Goal: Communication & Community: Share content

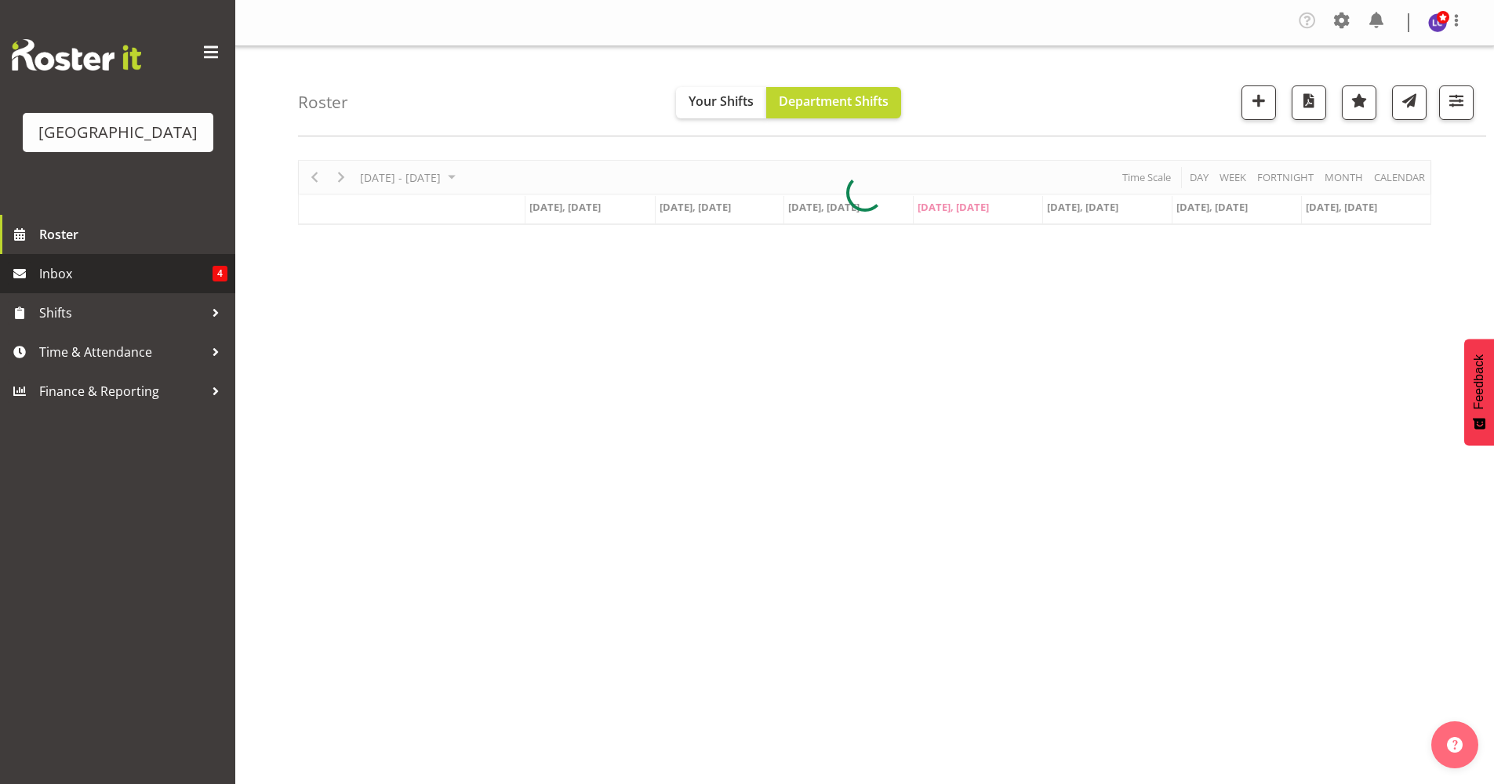
click at [45, 277] on span "Inbox" at bounding box center [125, 274] width 173 height 24
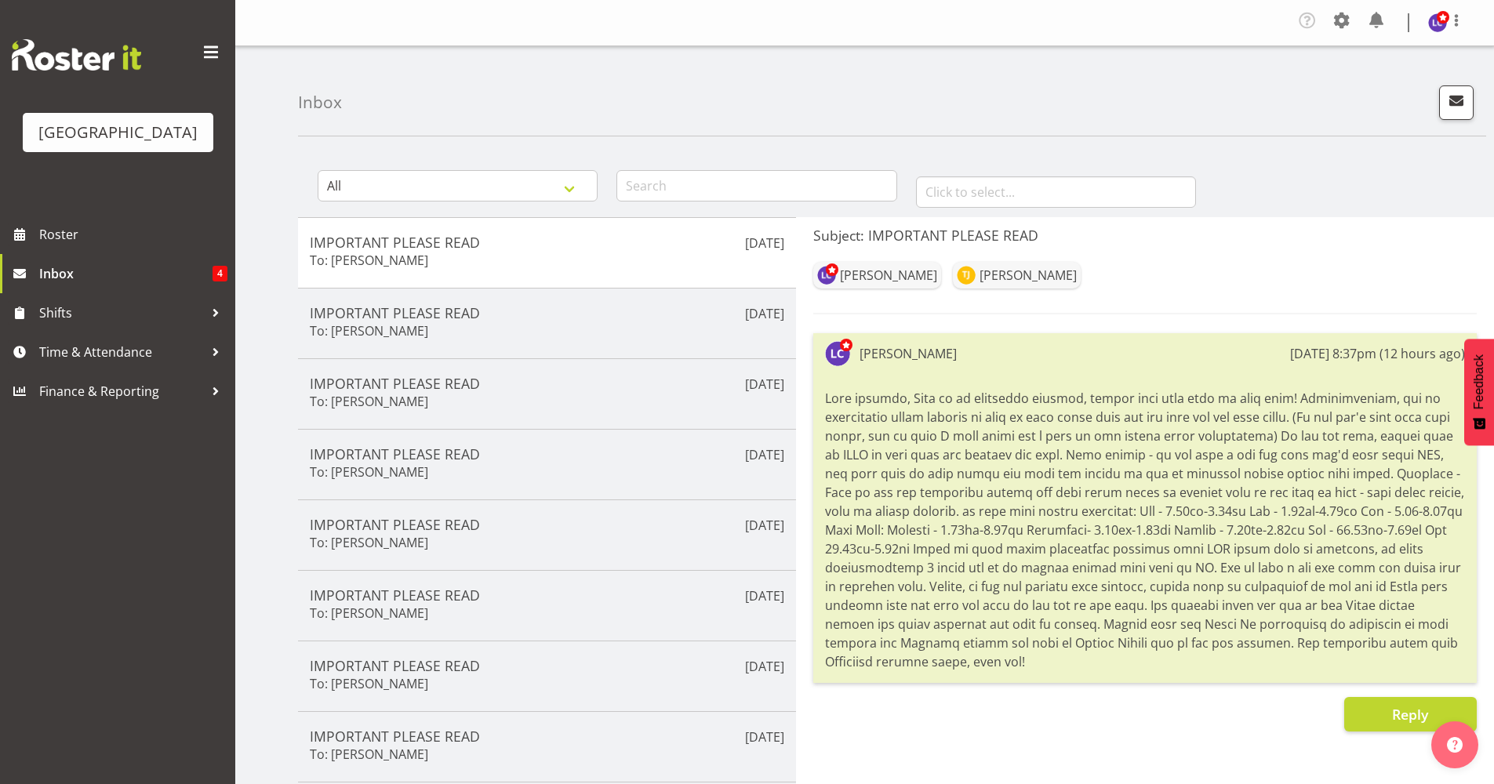
click at [874, 476] on div at bounding box center [1145, 530] width 640 height 290
drag, startPoint x: 830, startPoint y: 398, endPoint x: 1106, endPoint y: 679, distance: 393.8
click at [1106, 679] on div "[PERSON_NAME] [DATE] 8:37pm (12 hours ago)" at bounding box center [1145, 508] width 664 height 350
drag, startPoint x: 1106, startPoint y: 679, endPoint x: 1039, endPoint y: 533, distance: 160.7
copy div "Good evening, This is an important message, please take your time to read this!…"
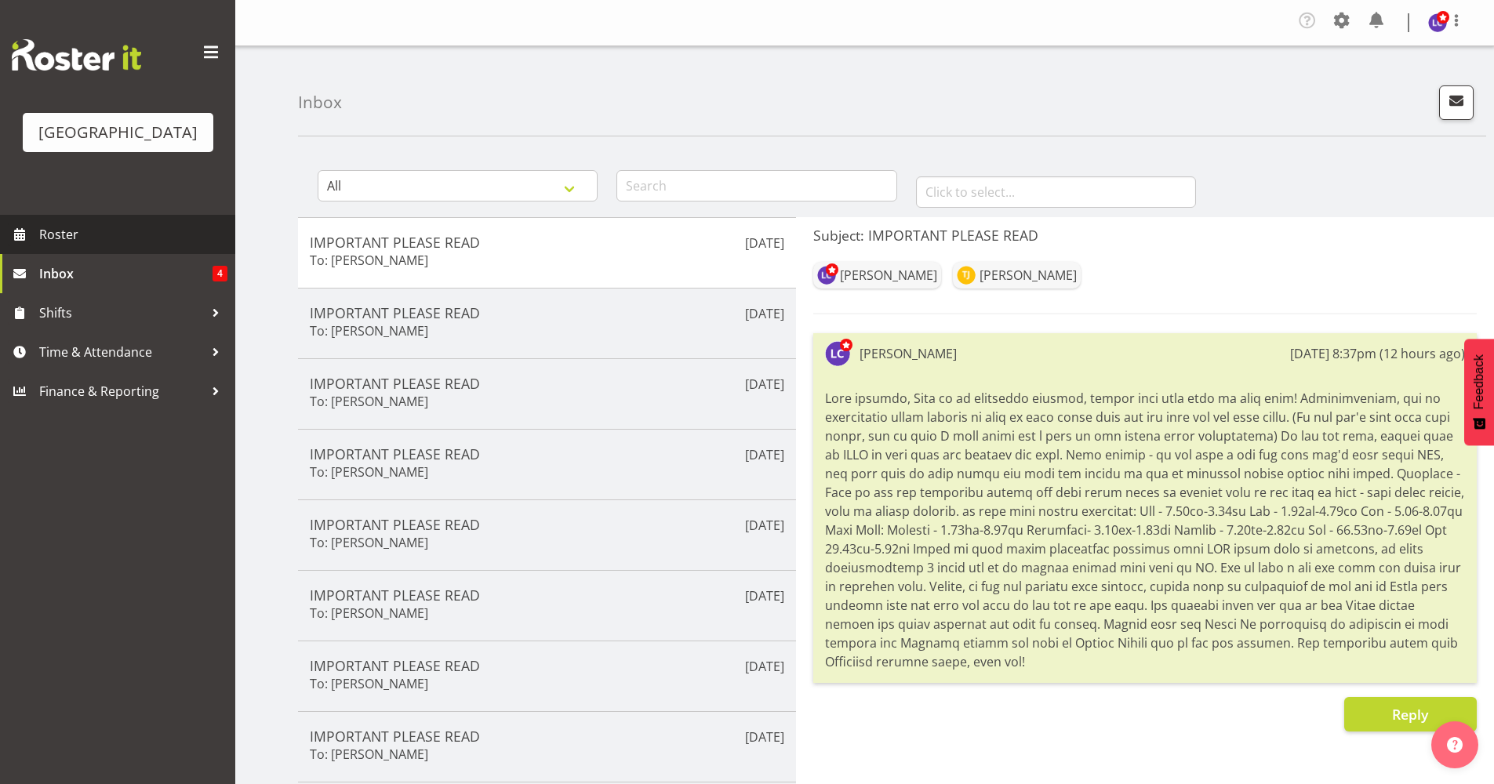
click at [118, 238] on span "Roster" at bounding box center [133, 235] width 188 height 24
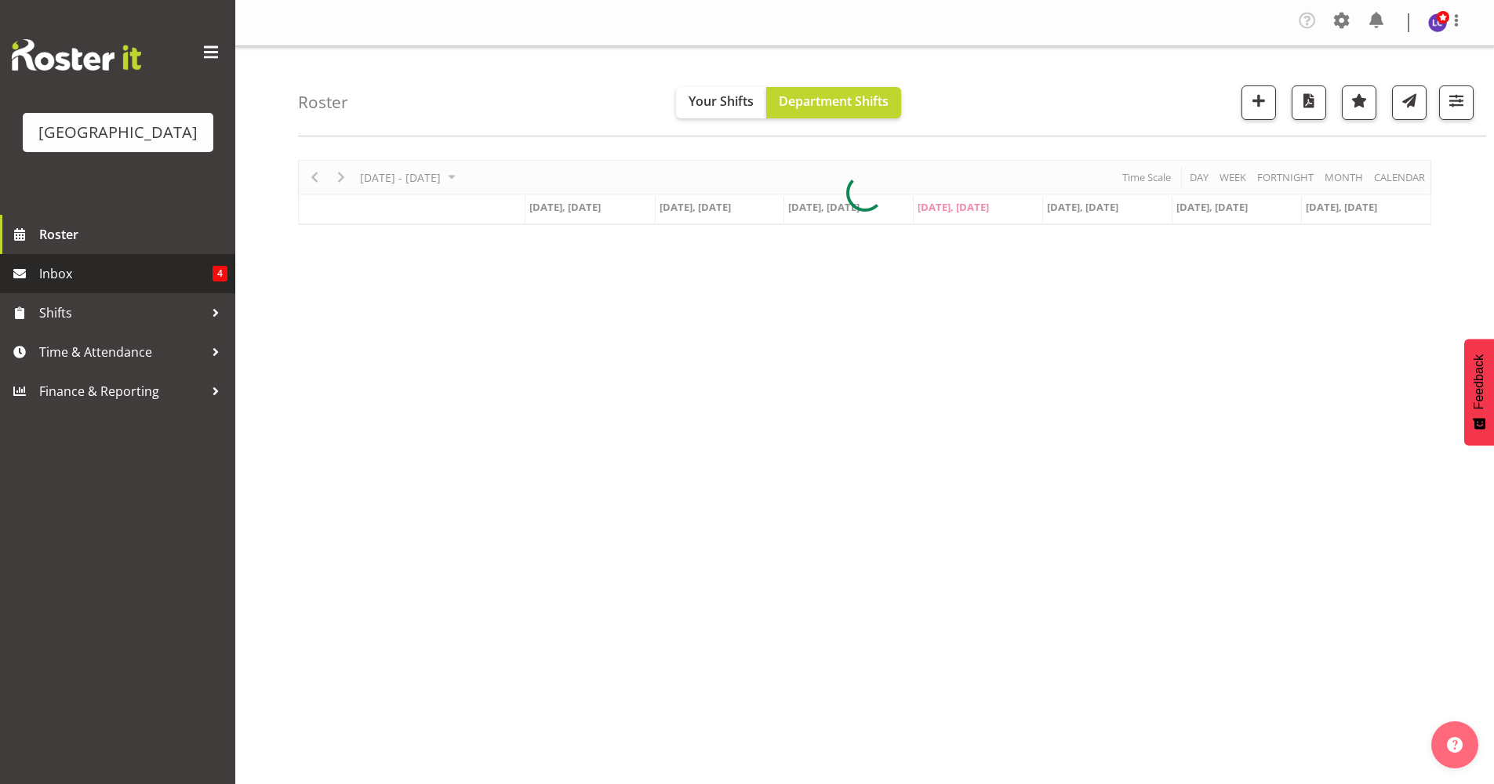
click at [114, 282] on span "Inbox" at bounding box center [125, 274] width 173 height 24
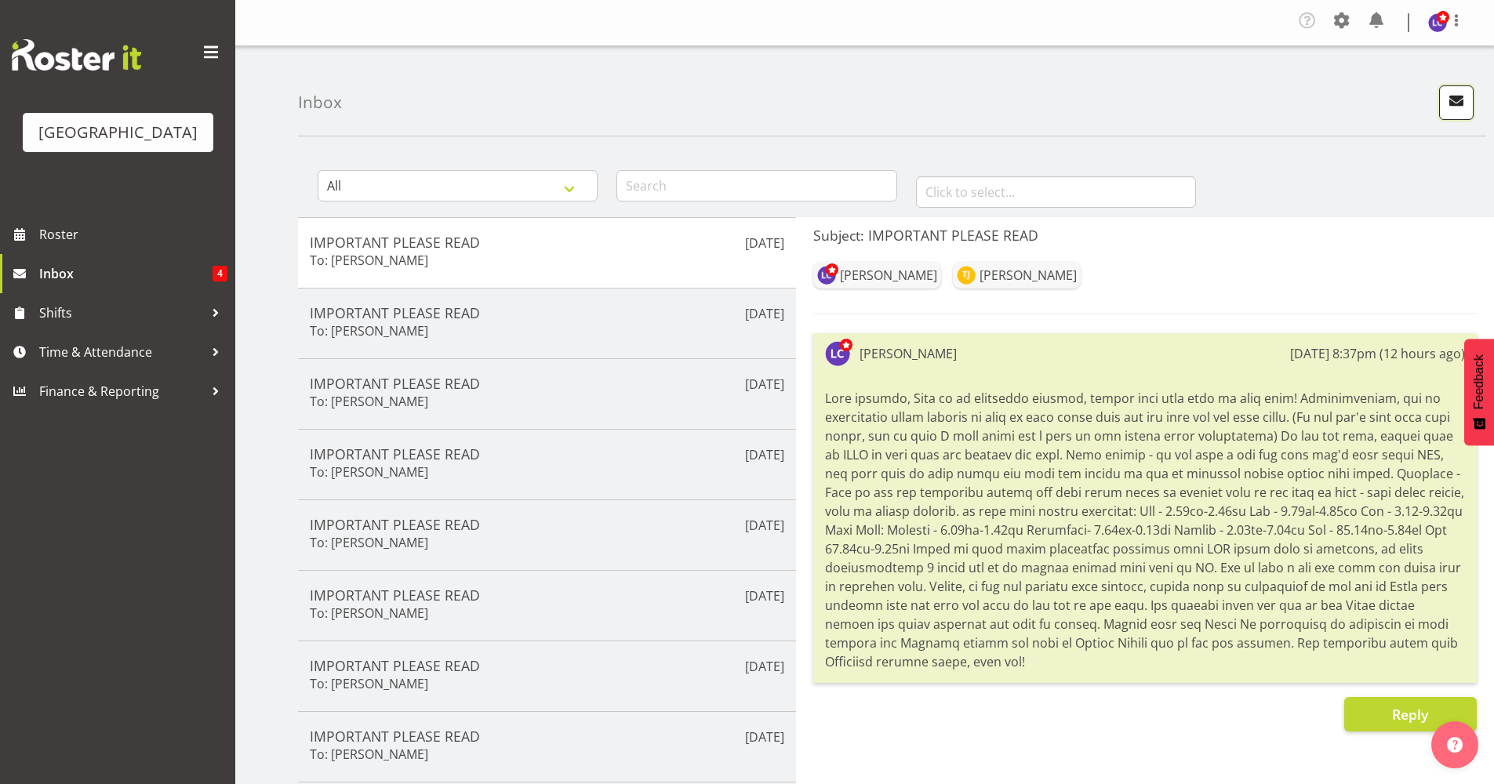
click at [1446, 118] on button "button" at bounding box center [1456, 102] width 35 height 35
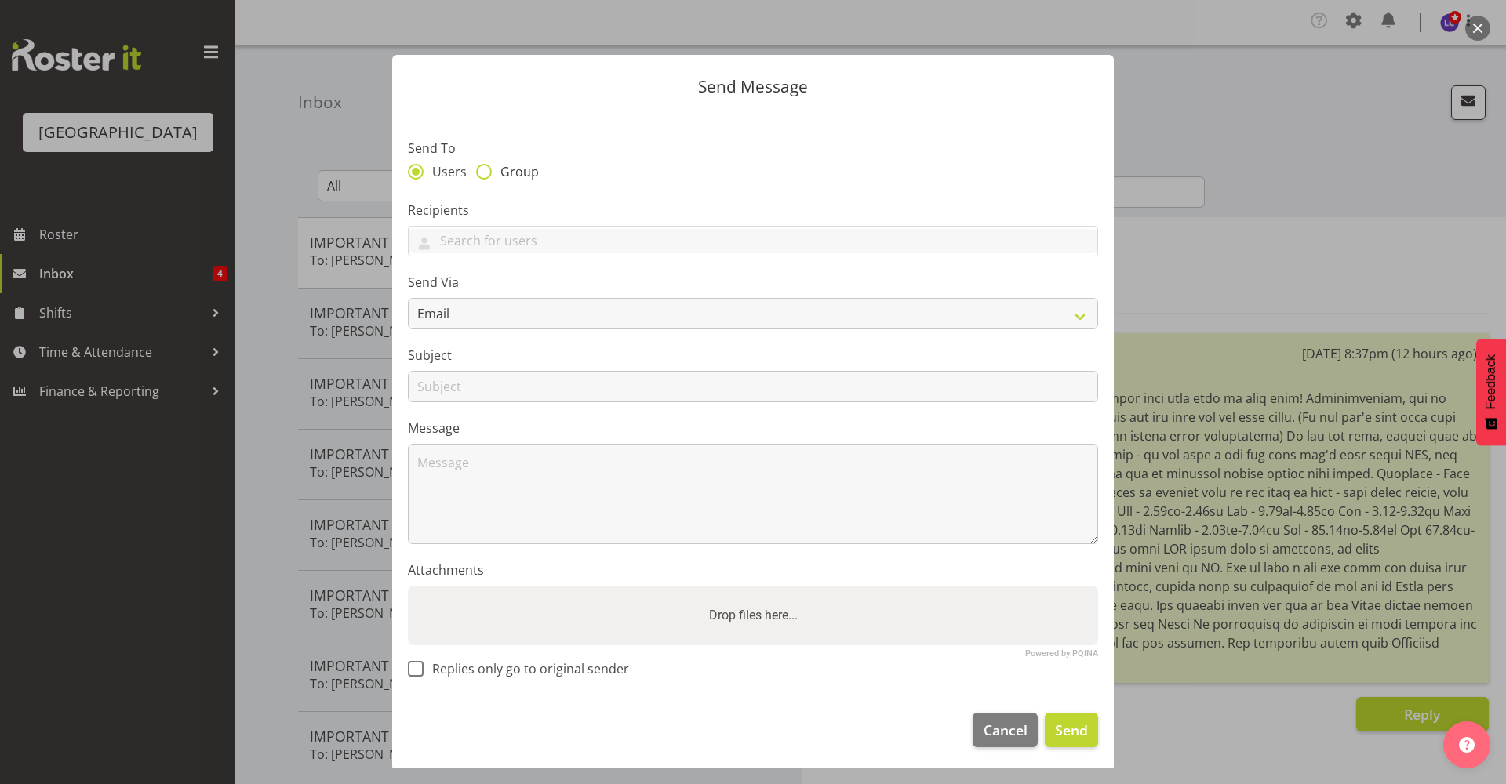
click at [524, 173] on span "Group" at bounding box center [515, 172] width 47 height 16
click at [486, 173] on input "Group" at bounding box center [481, 171] width 10 height 10
radio input "true"
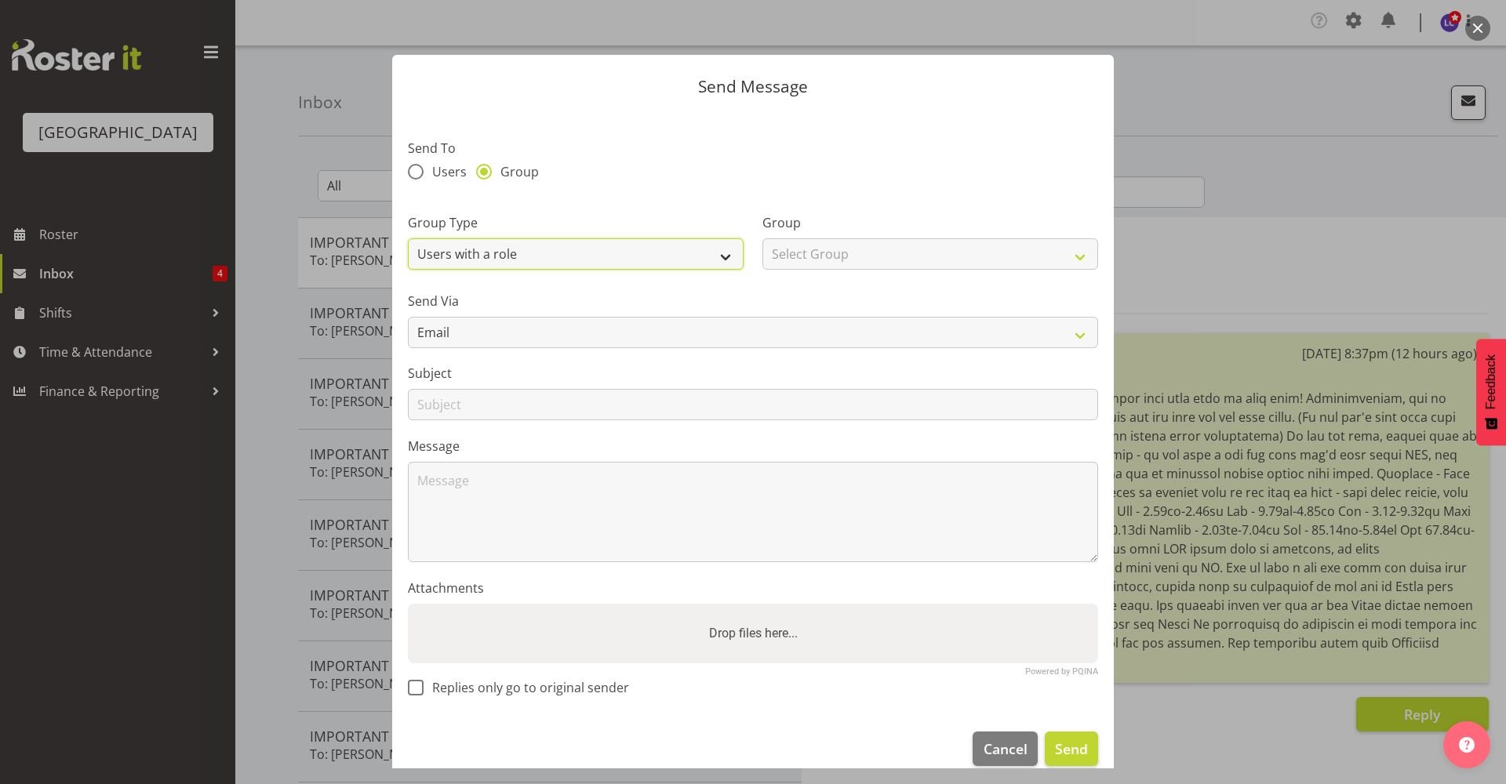
click at [624, 238] on select "Users with a role Users with a skill Primary users in a location All users in a…" at bounding box center [576, 253] width 336 height 31
select select "all_department"
click at [408, 238] on select "Users with a role Users with a skill Primary users in a location All users in a…" at bounding box center [576, 253] width 336 height 31
click at [433, 165] on span "Users" at bounding box center [445, 172] width 43 height 16
click at [418, 166] on input "Users" at bounding box center [413, 171] width 10 height 10
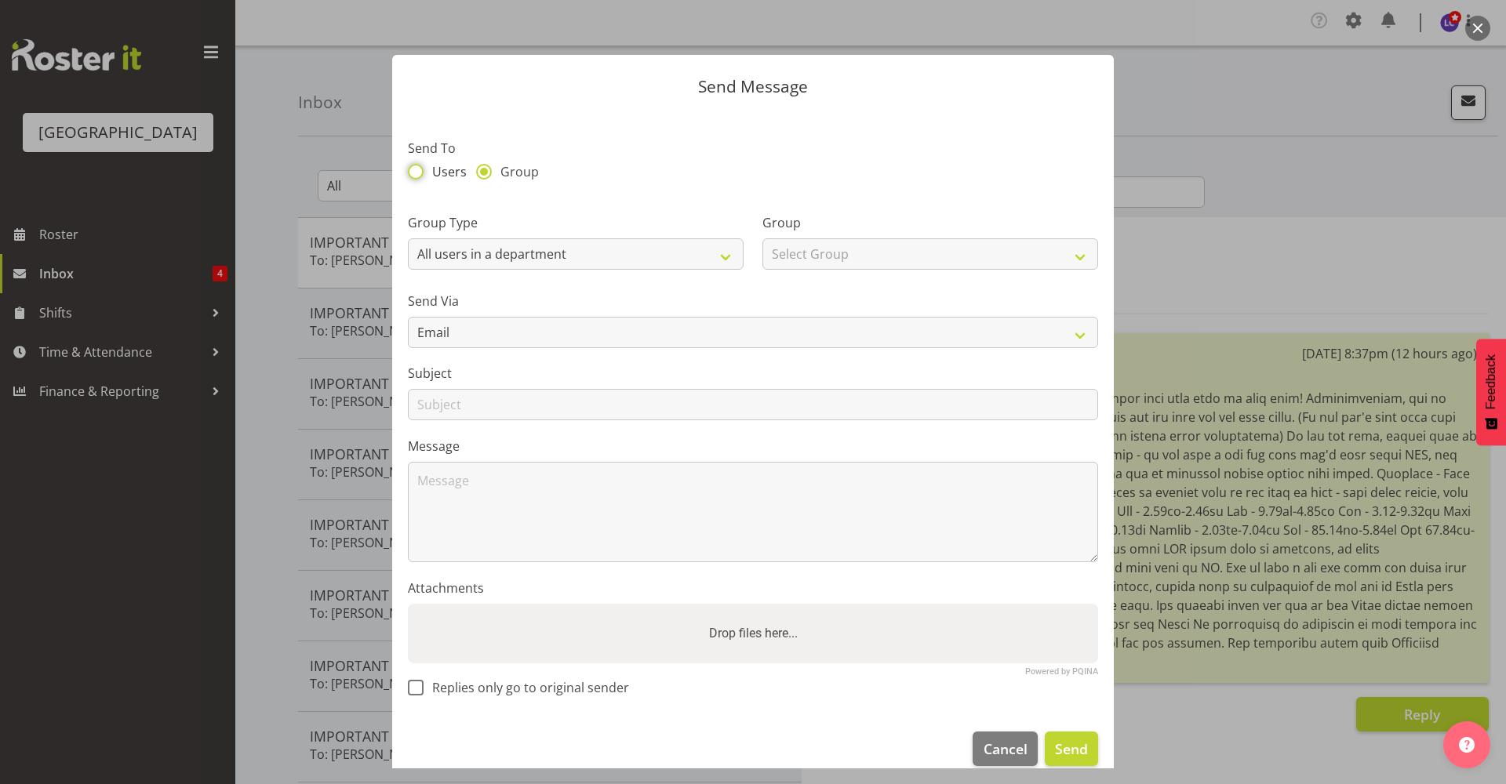
radio input "true"
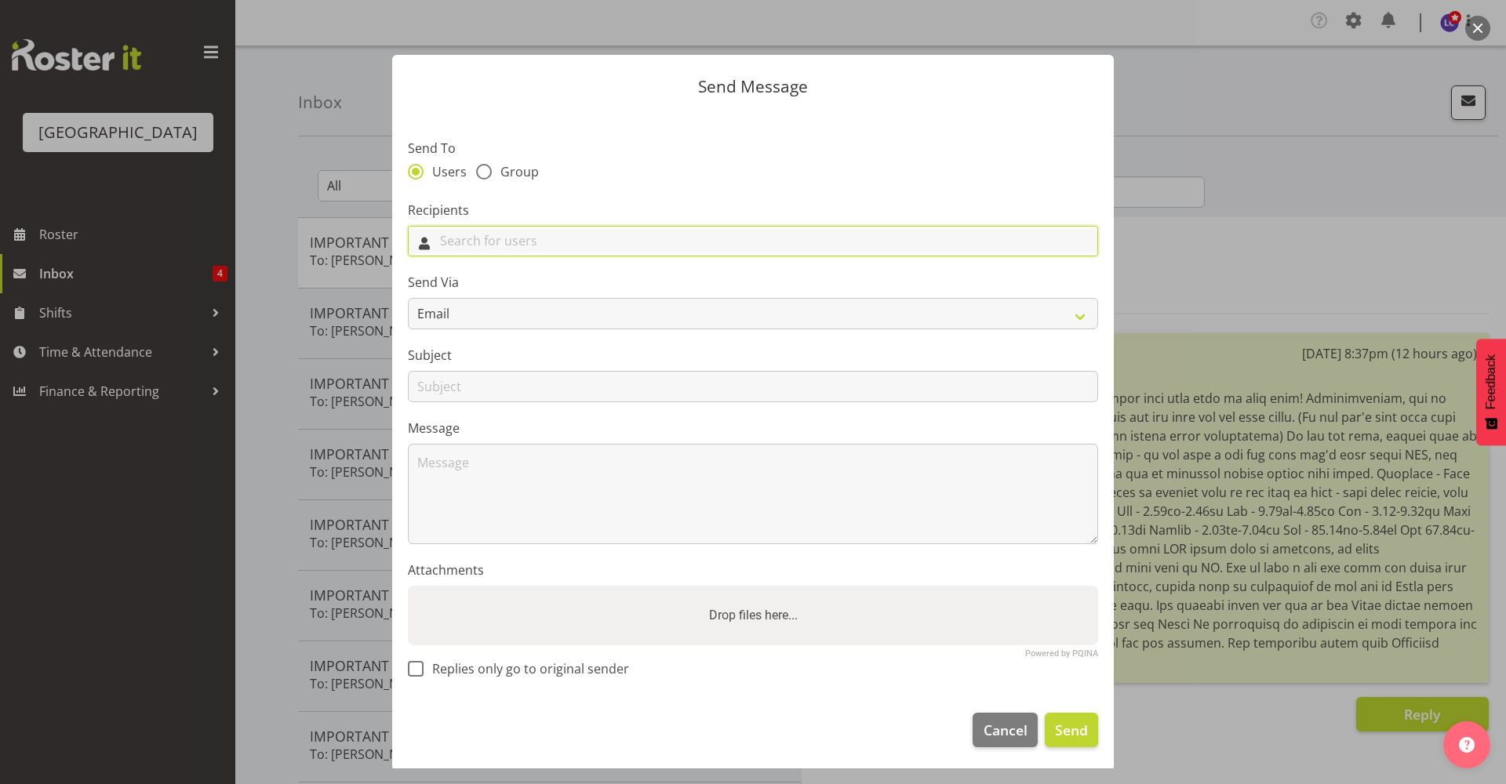
click at [488, 238] on input "text" at bounding box center [753, 241] width 689 height 24
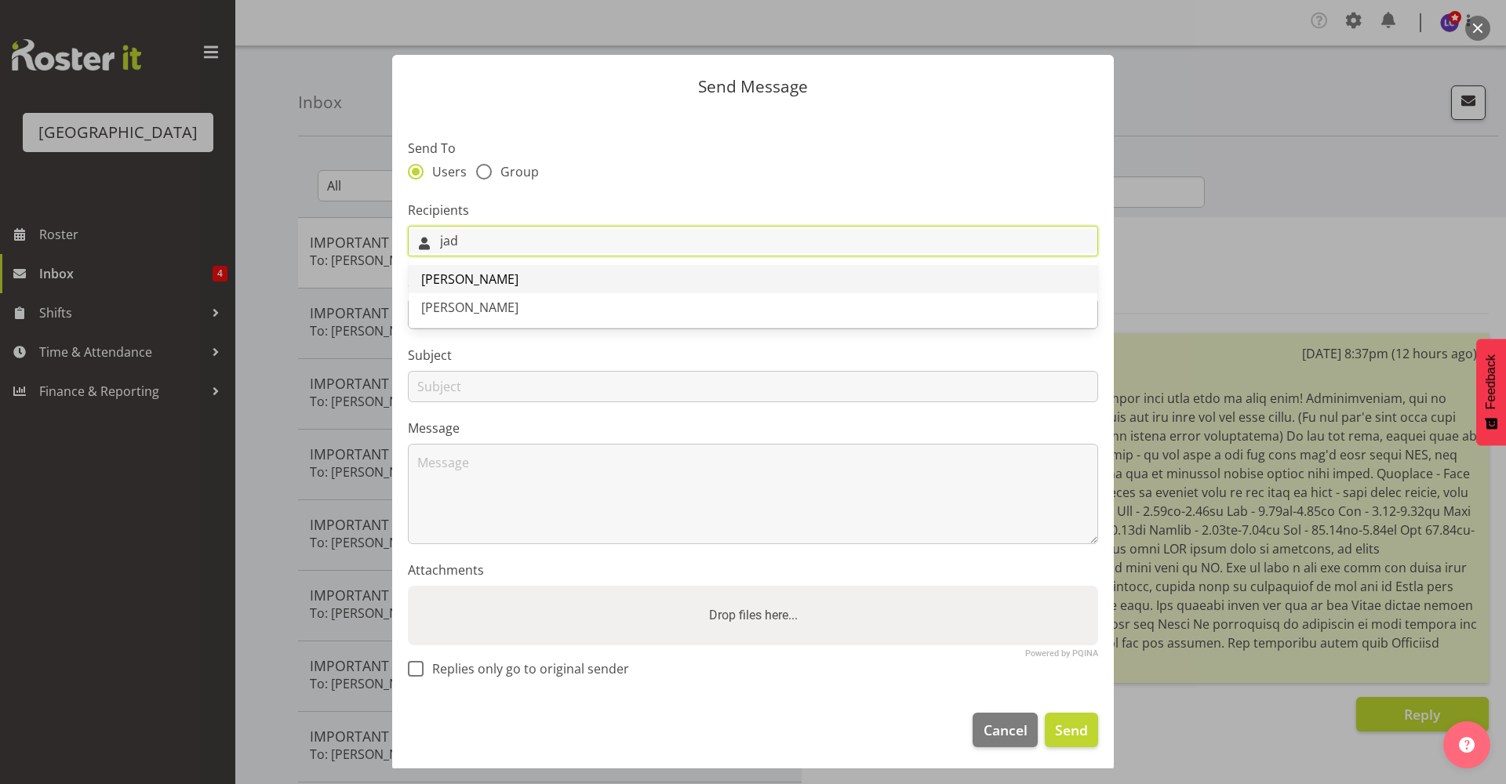
type input "jad"
click at [504, 288] on span "Amber-Jade Brass" at bounding box center [469, 279] width 97 height 17
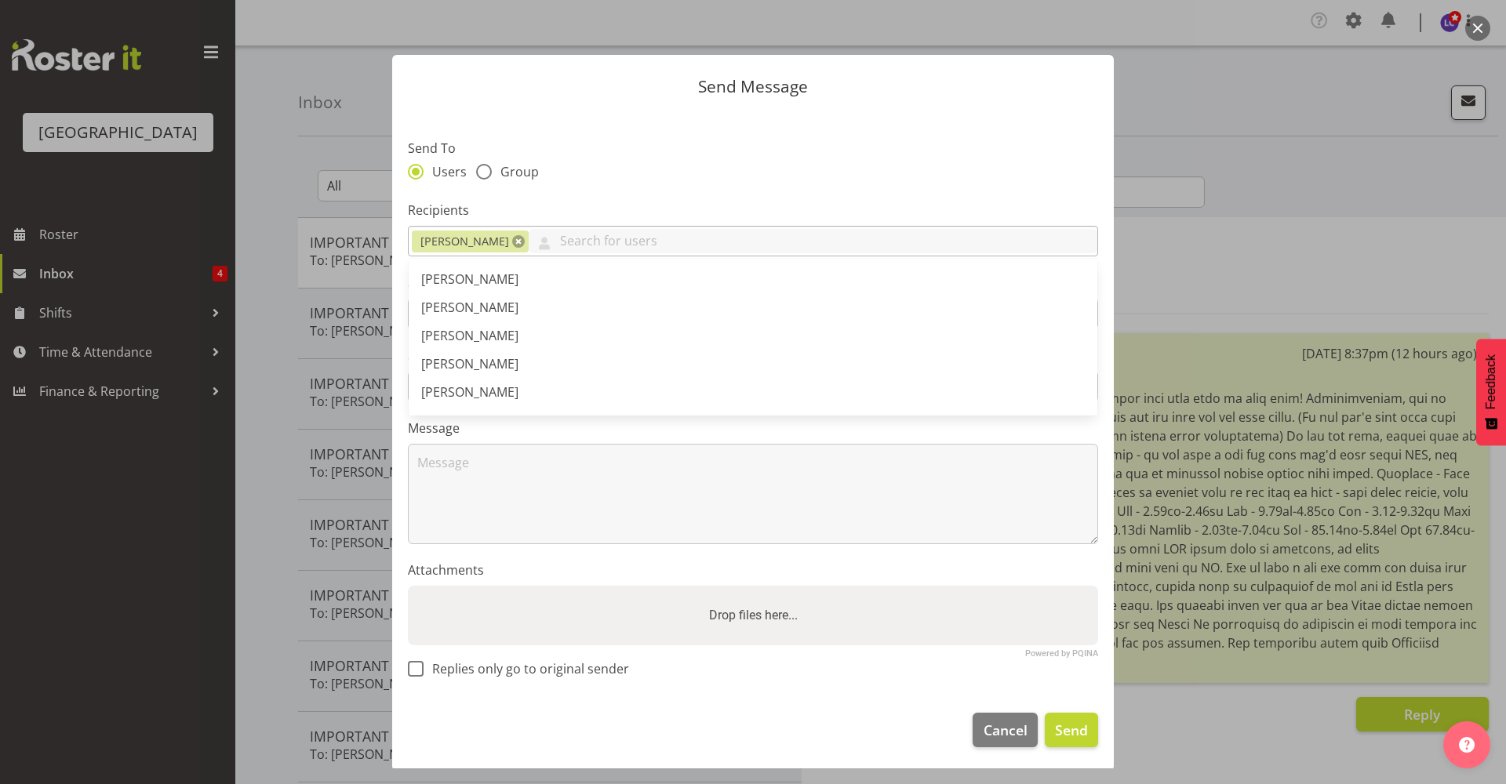
click at [522, 242] on link at bounding box center [518, 241] width 13 height 13
click at [522, 242] on input "text" at bounding box center [753, 241] width 689 height 24
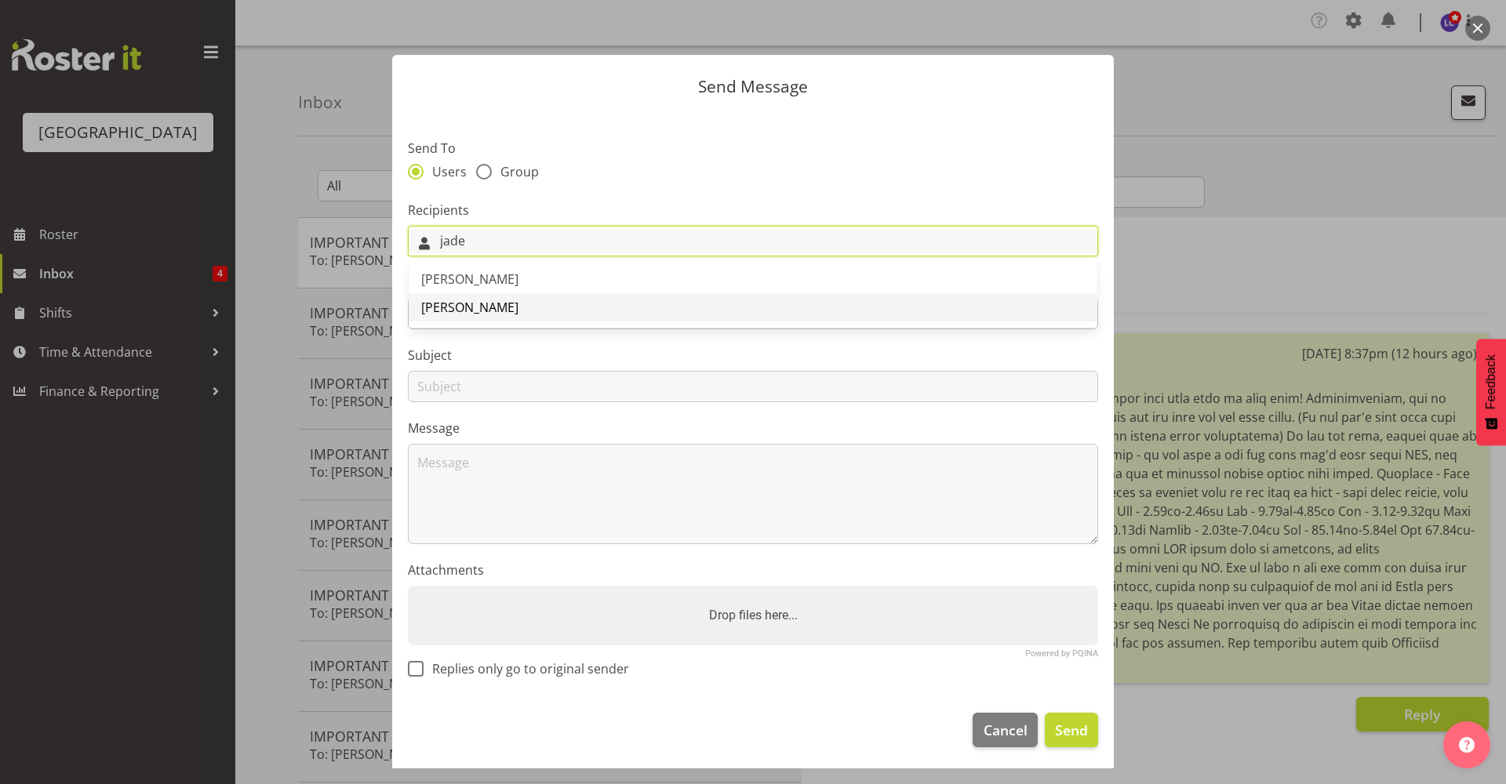
type input "jade"
click at [525, 305] on link "[PERSON_NAME]" at bounding box center [753, 307] width 689 height 28
click at [524, 305] on link "Ajay Smith" at bounding box center [753, 307] width 689 height 28
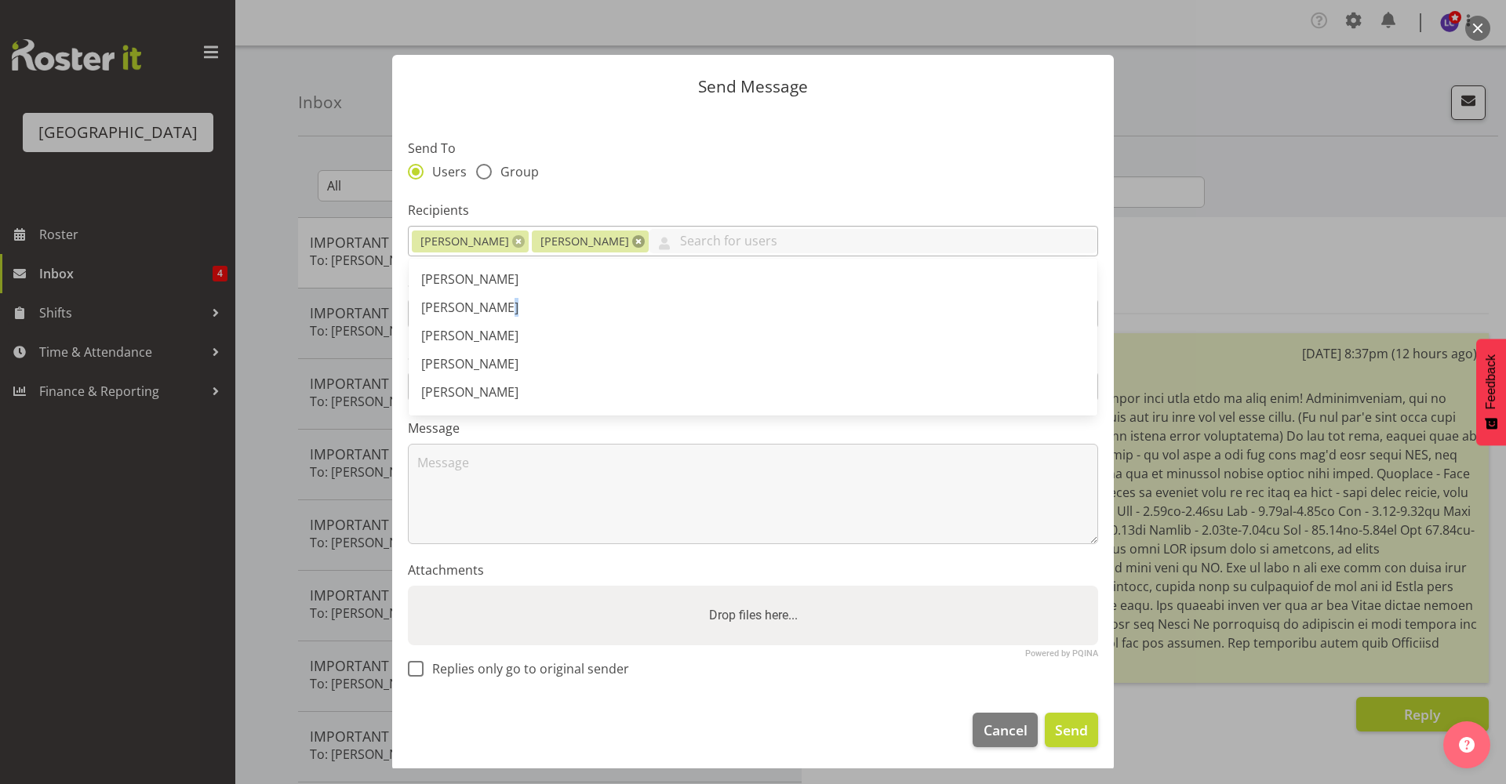
click at [632, 246] on link at bounding box center [638, 241] width 13 height 13
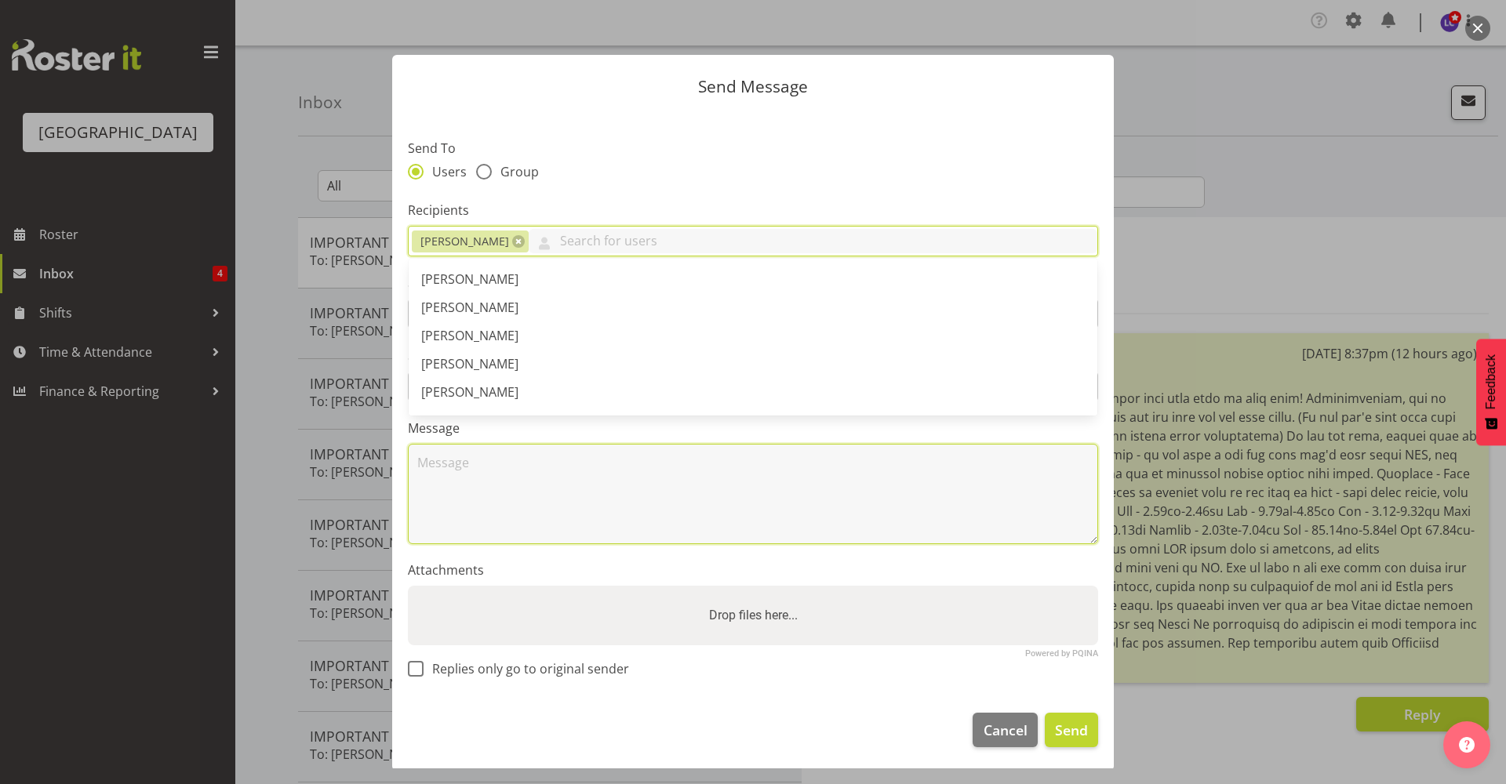
click at [634, 503] on textarea at bounding box center [753, 494] width 690 height 100
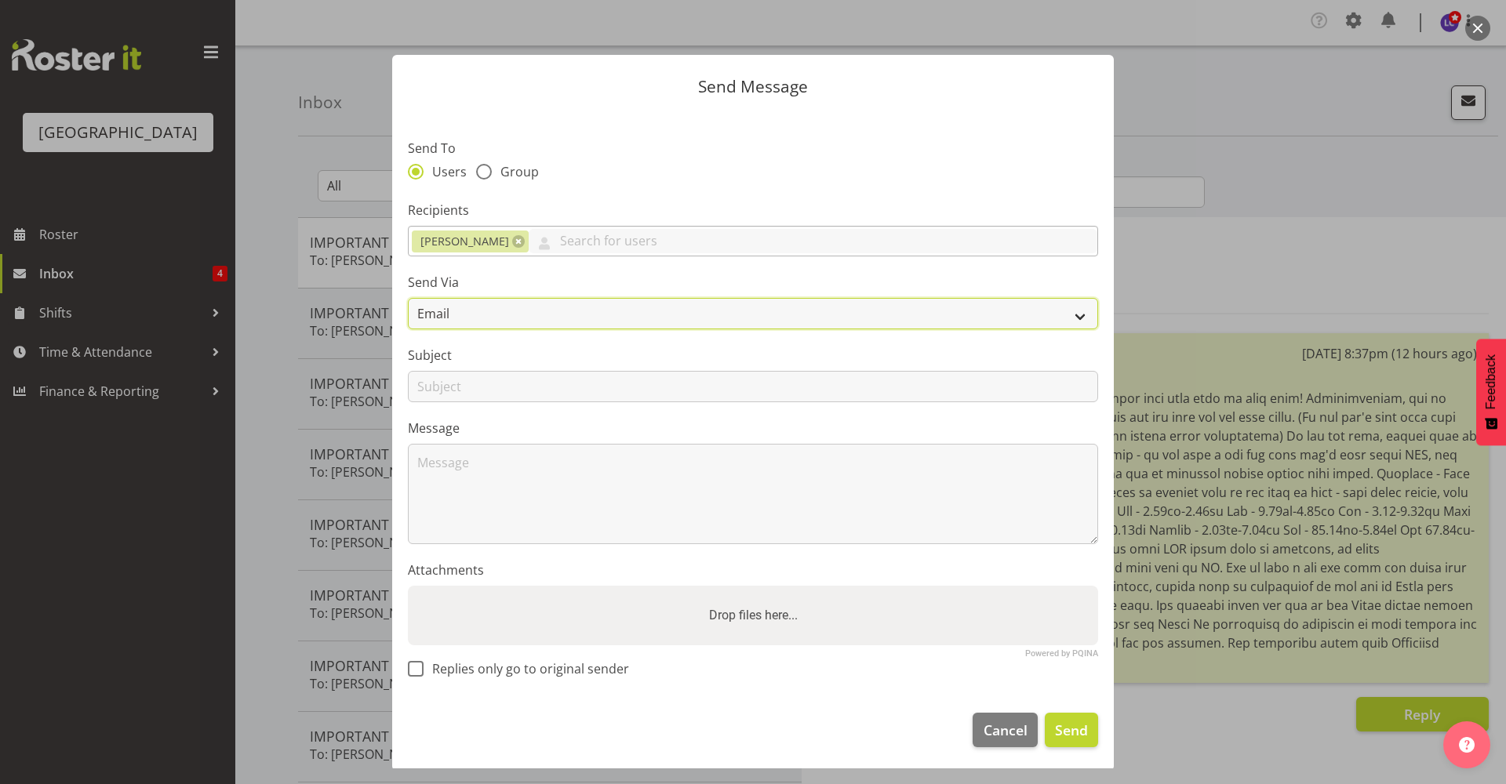
click at [605, 322] on select "Email SMS" at bounding box center [753, 313] width 690 height 31
select select "sms"
click at [408, 298] on select "Email SMS" at bounding box center [753, 313] width 690 height 31
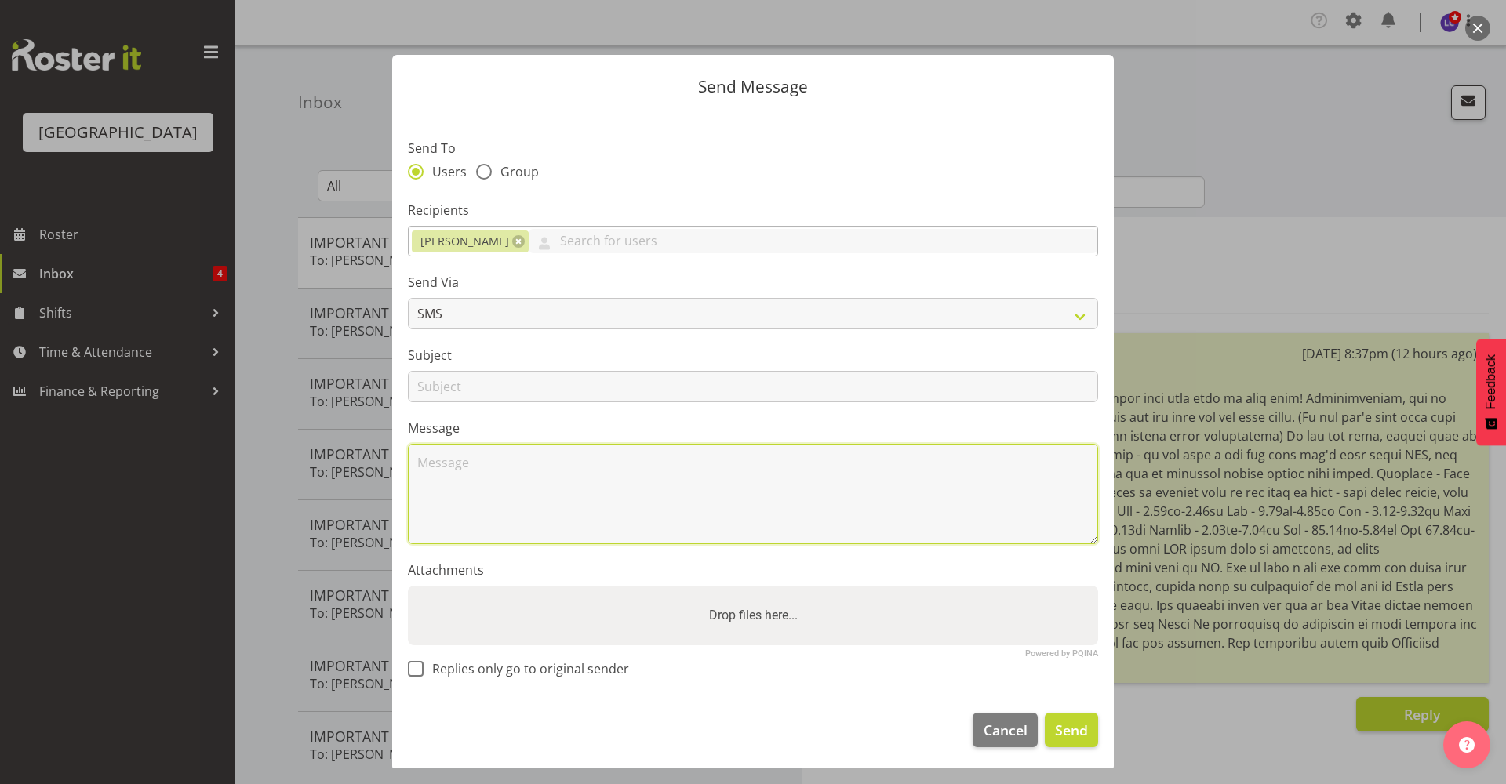
click at [569, 468] on textarea at bounding box center [753, 494] width 690 height 100
paste textarea "Good evening, This is an important message, please take your time to read this!…"
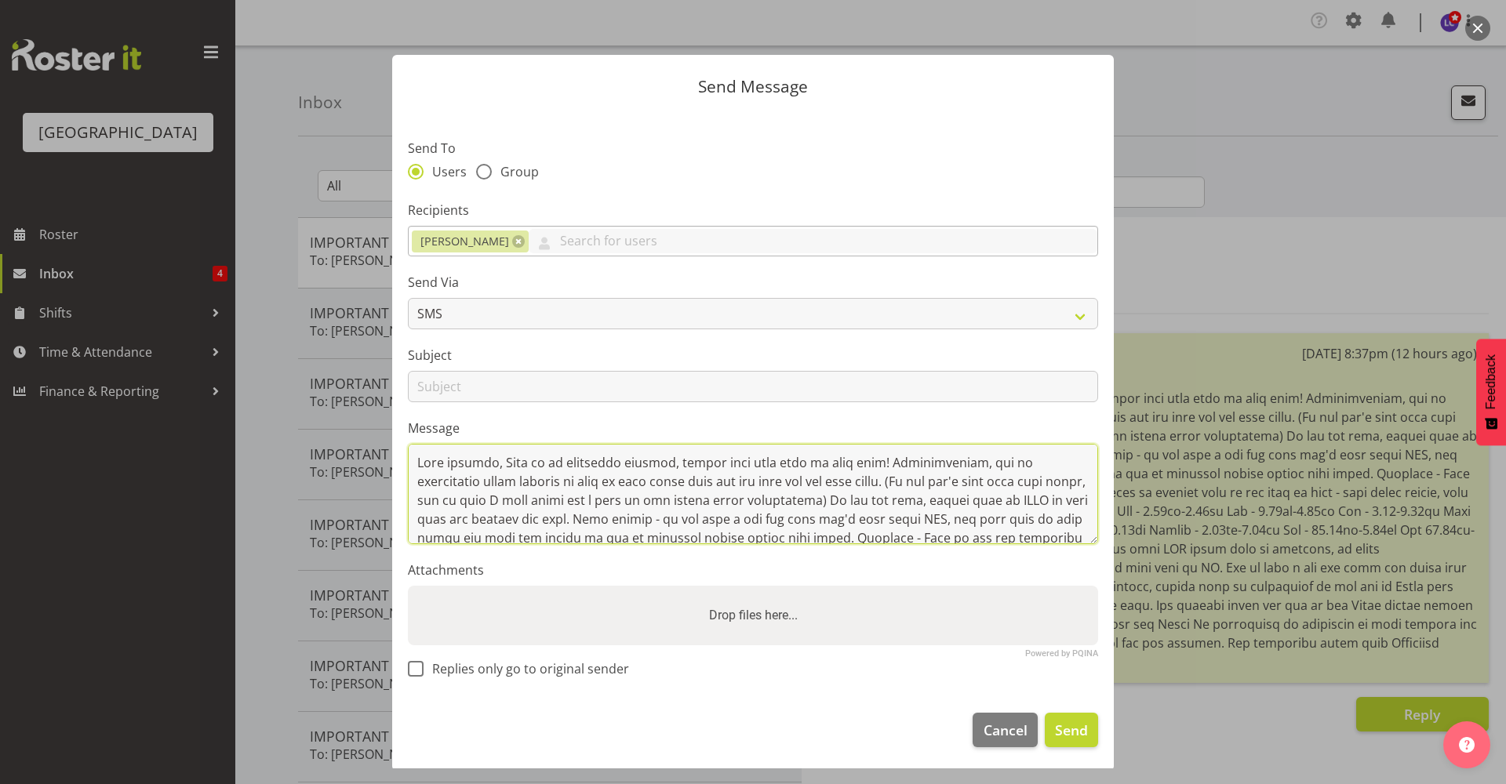
click at [614, 521] on textarea at bounding box center [753, 494] width 690 height 100
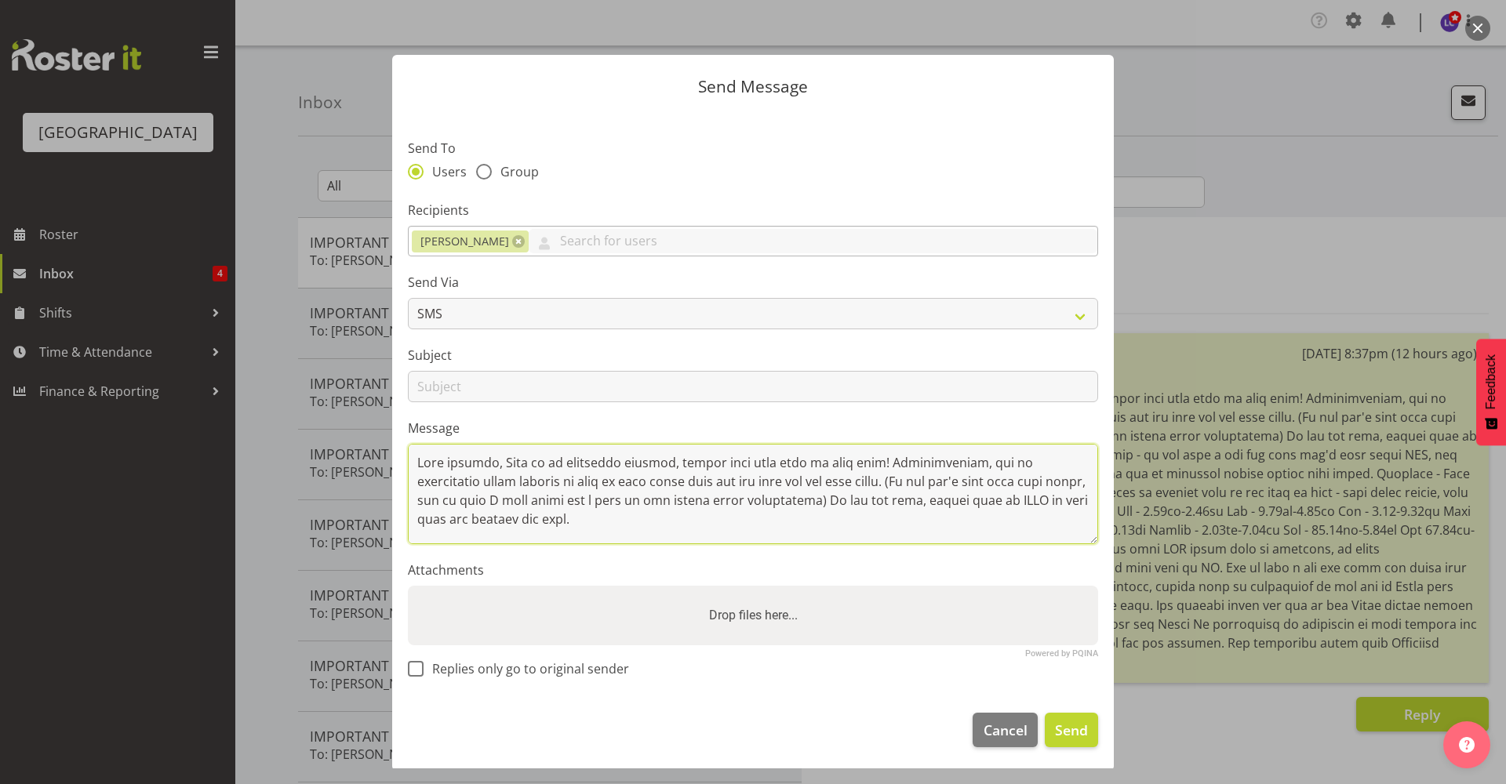
click at [856, 509] on textarea at bounding box center [753, 494] width 690 height 100
click at [858, 504] on textarea at bounding box center [753, 494] width 690 height 100
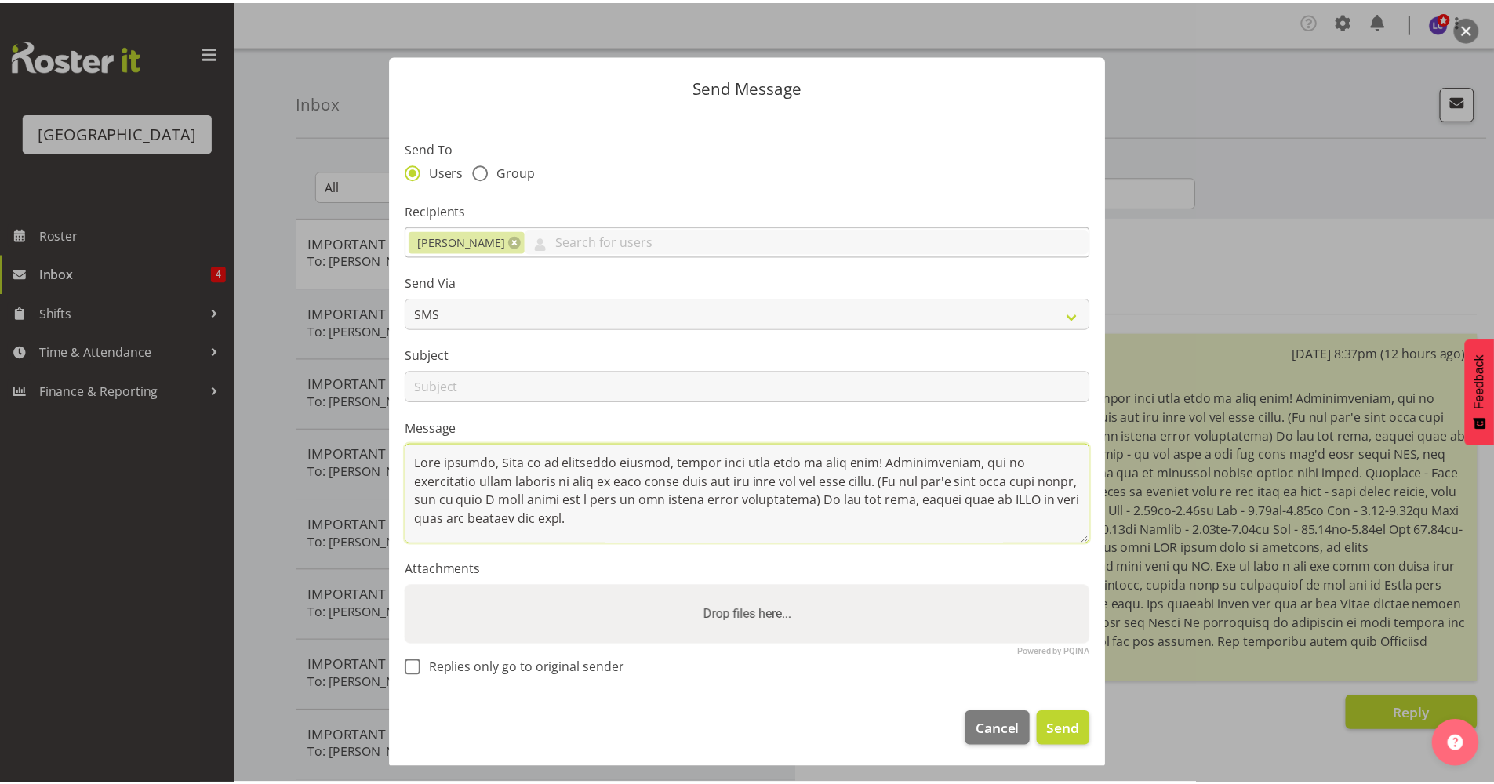
scroll to position [220, 0]
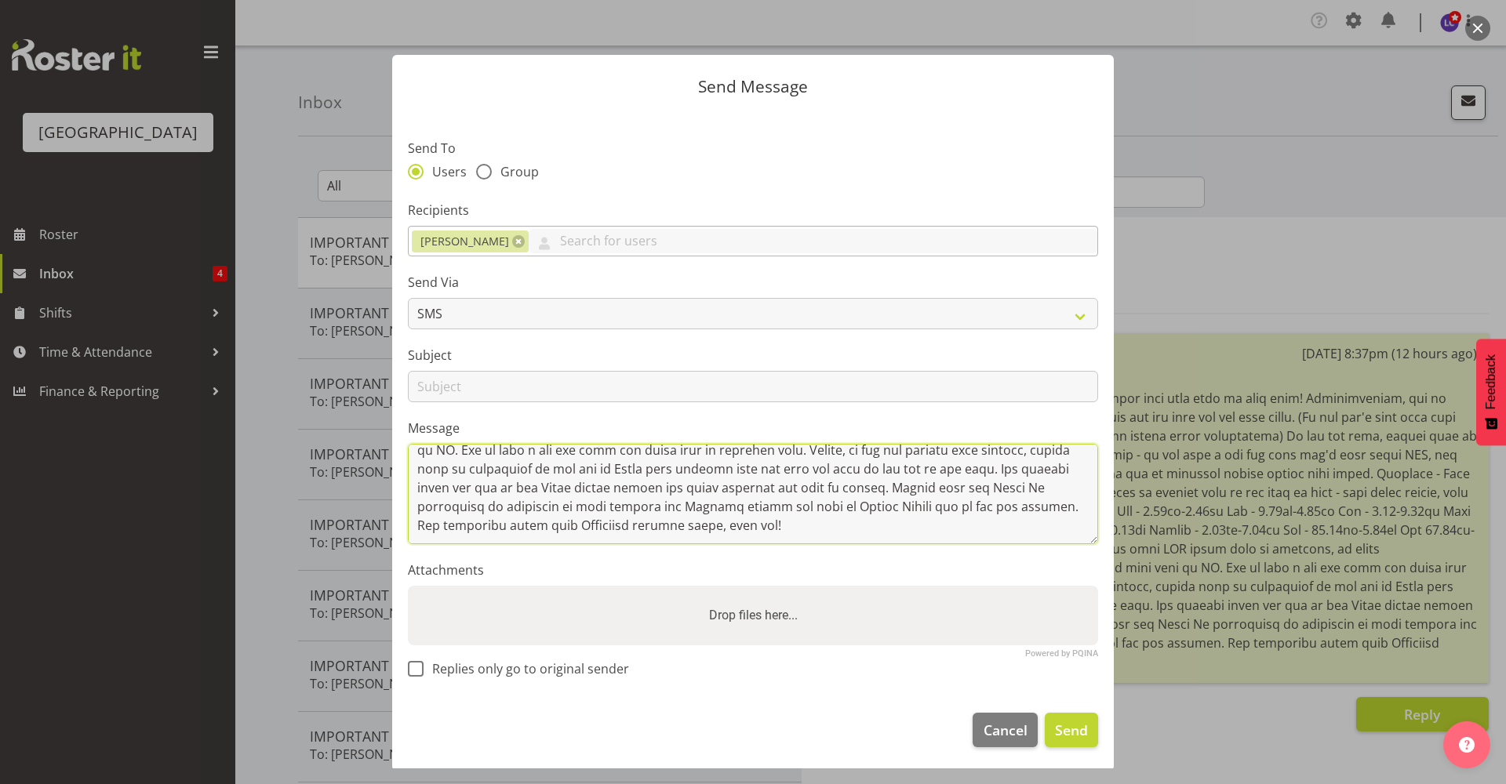
type textarea "Good evening, This is an important message, please take your time to read this!…"
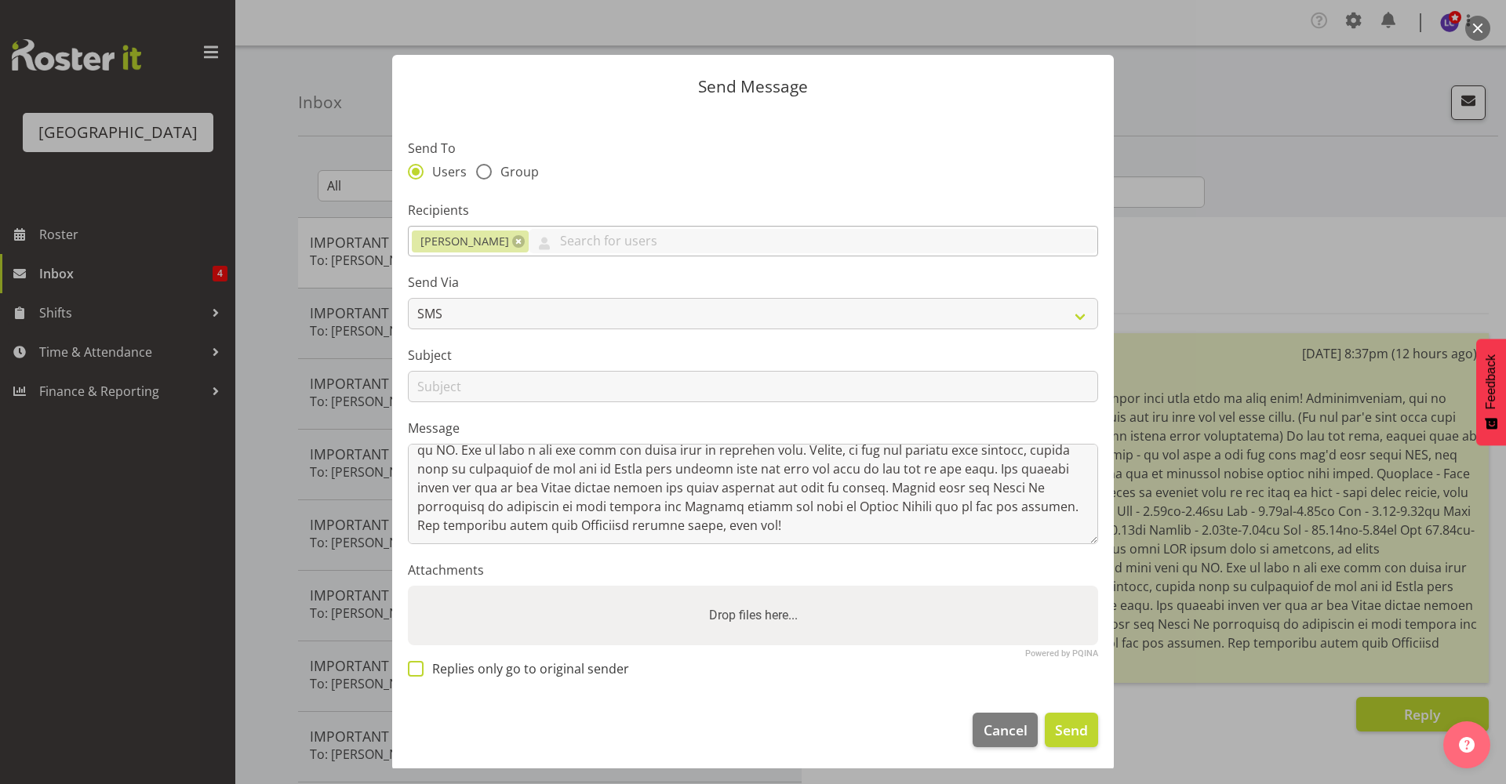
drag, startPoint x: 568, startPoint y: 652, endPoint x: 566, endPoint y: 664, distance: 11.9
click at [568, 659] on section "Send To Users Group Recipients Jade Johnson Addison Robertson Ajay Smith Alesan…" at bounding box center [753, 405] width 722 height 588
click at [566, 664] on span "Replies only go to original sender" at bounding box center [527, 669] width 206 height 16
click at [418, 664] on input "Replies only go to original sender" at bounding box center [413, 669] width 10 height 10
checkbox input "true"
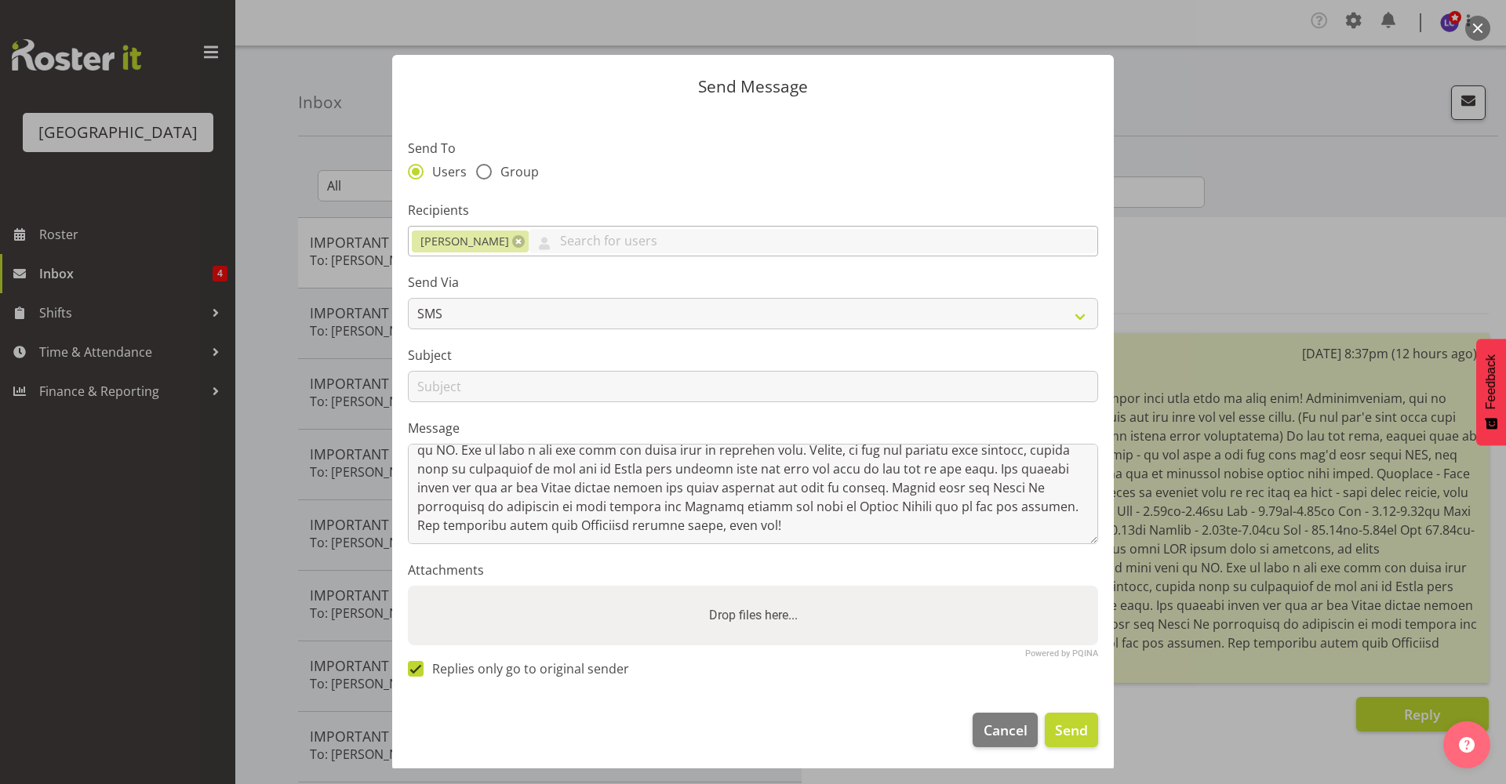
drag, startPoint x: 539, startPoint y: 331, endPoint x: 548, endPoint y: 351, distance: 22.1
click at [544, 342] on section "Send To Users Group Recipients Jade Johnson Addison Robertson Ajay Smith Alesan…" at bounding box center [753, 405] width 722 height 588
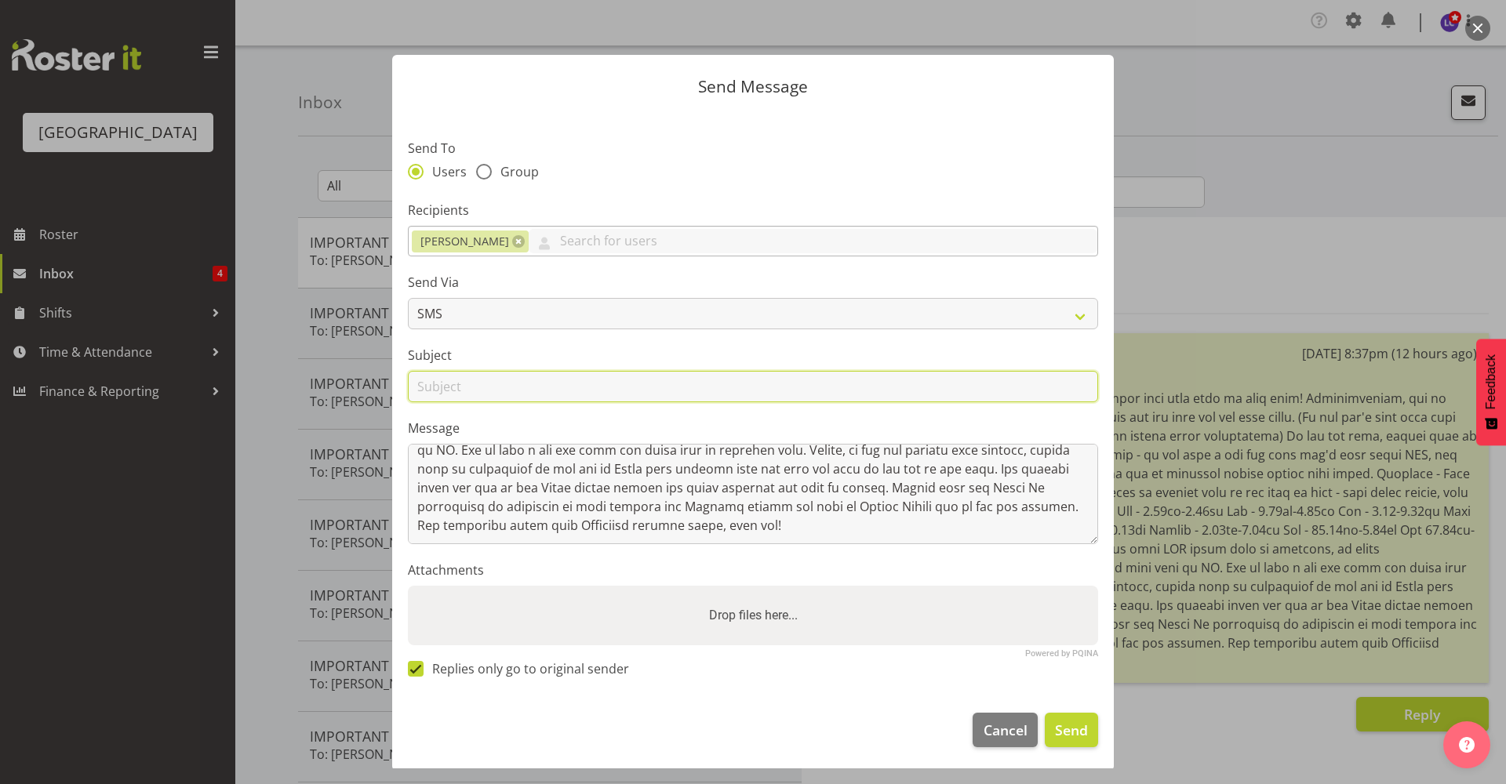
click at [544, 385] on input "text" at bounding box center [753, 386] width 690 height 31
type input "IMPORTANT PLEASE READ"
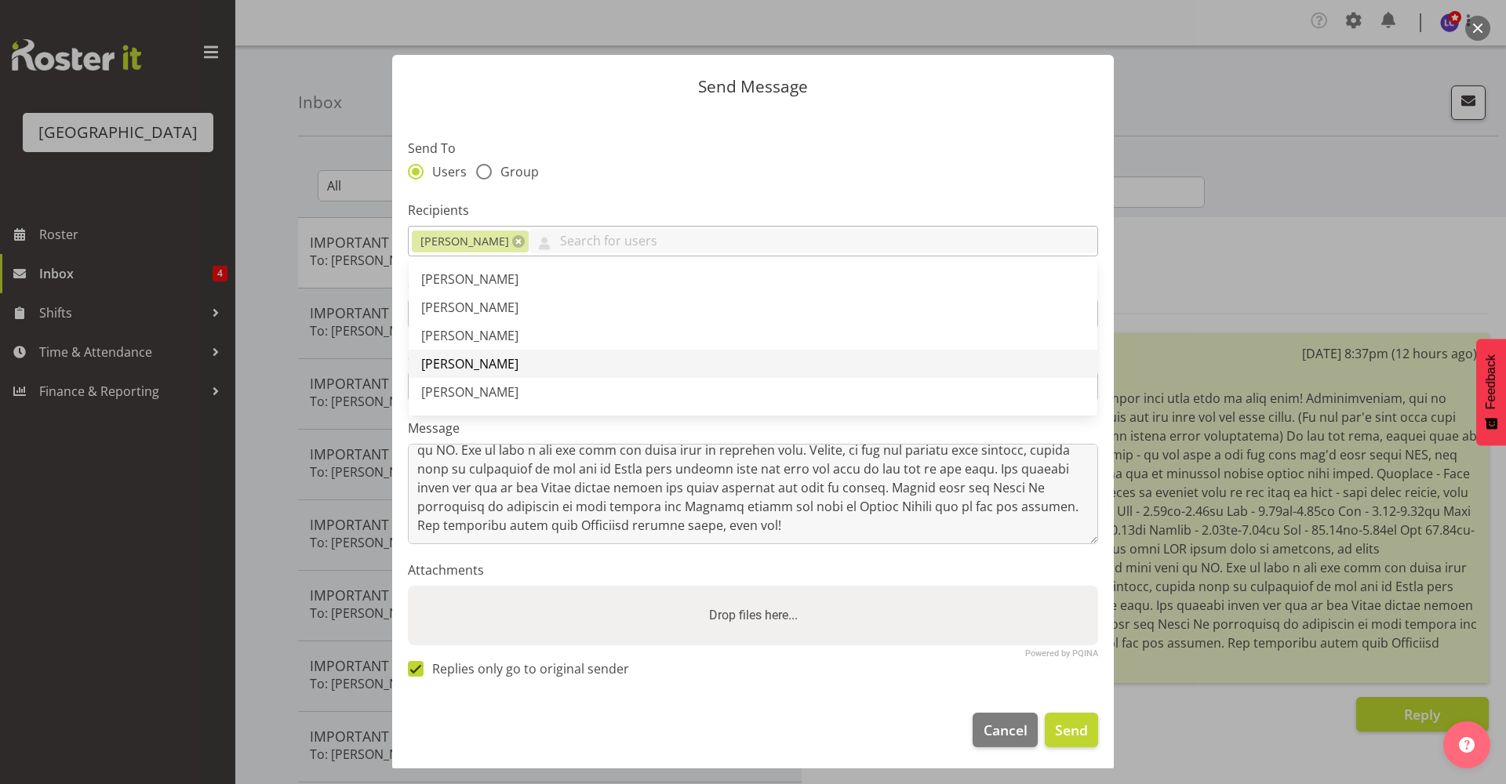
click at [788, 357] on link "Alex Laverty" at bounding box center [753, 364] width 689 height 28
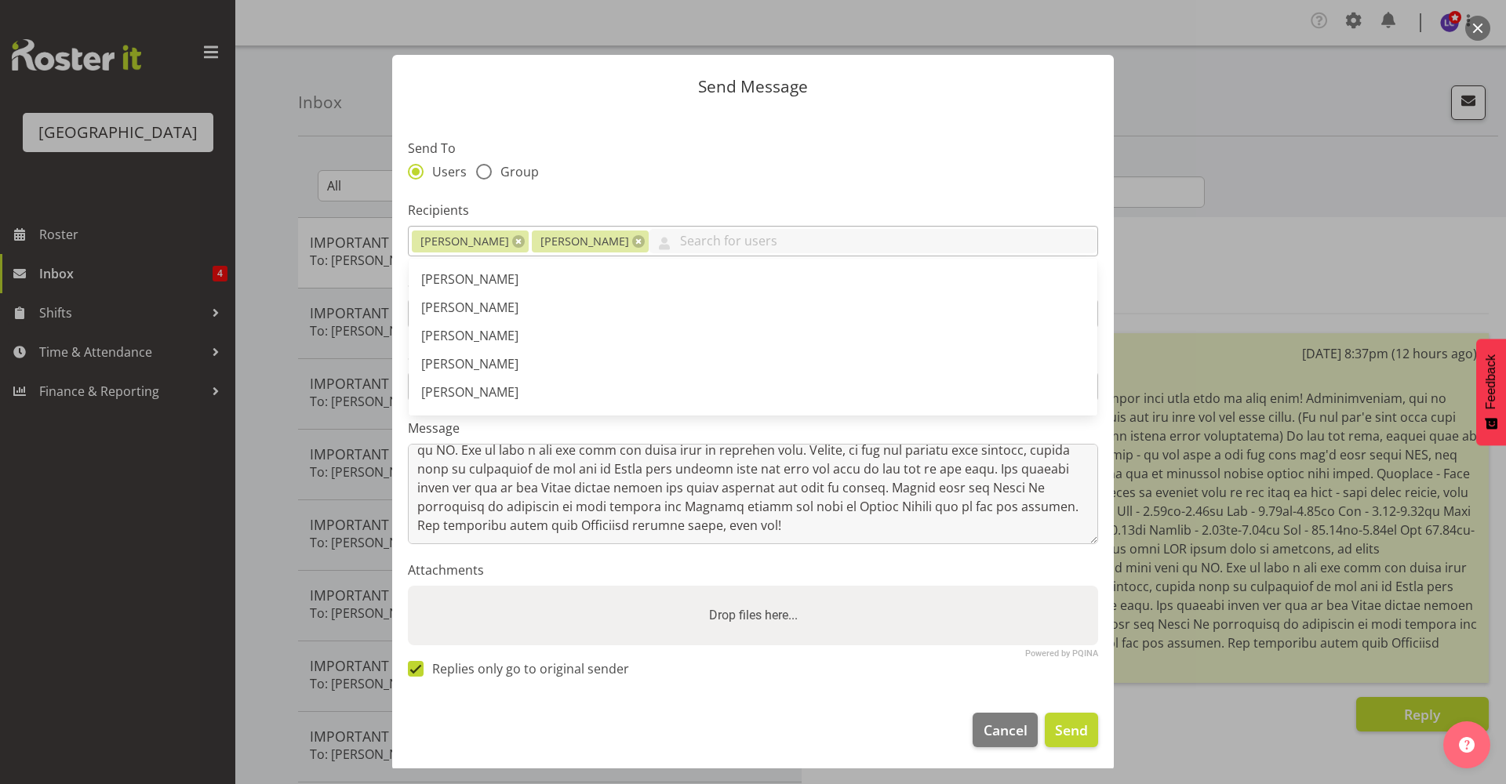
click at [632, 243] on link at bounding box center [638, 241] width 13 height 13
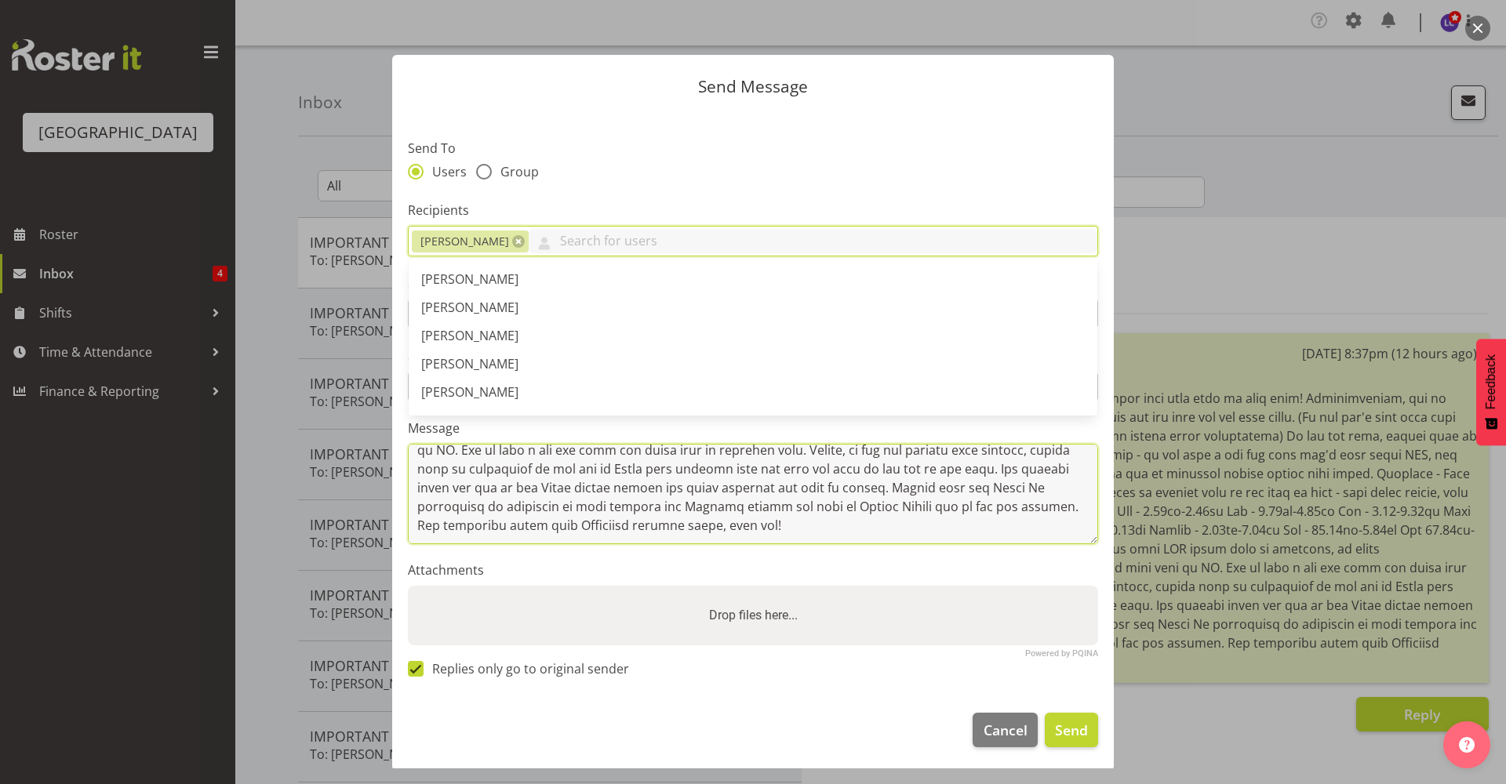
click at [734, 523] on textarea at bounding box center [753, 494] width 690 height 100
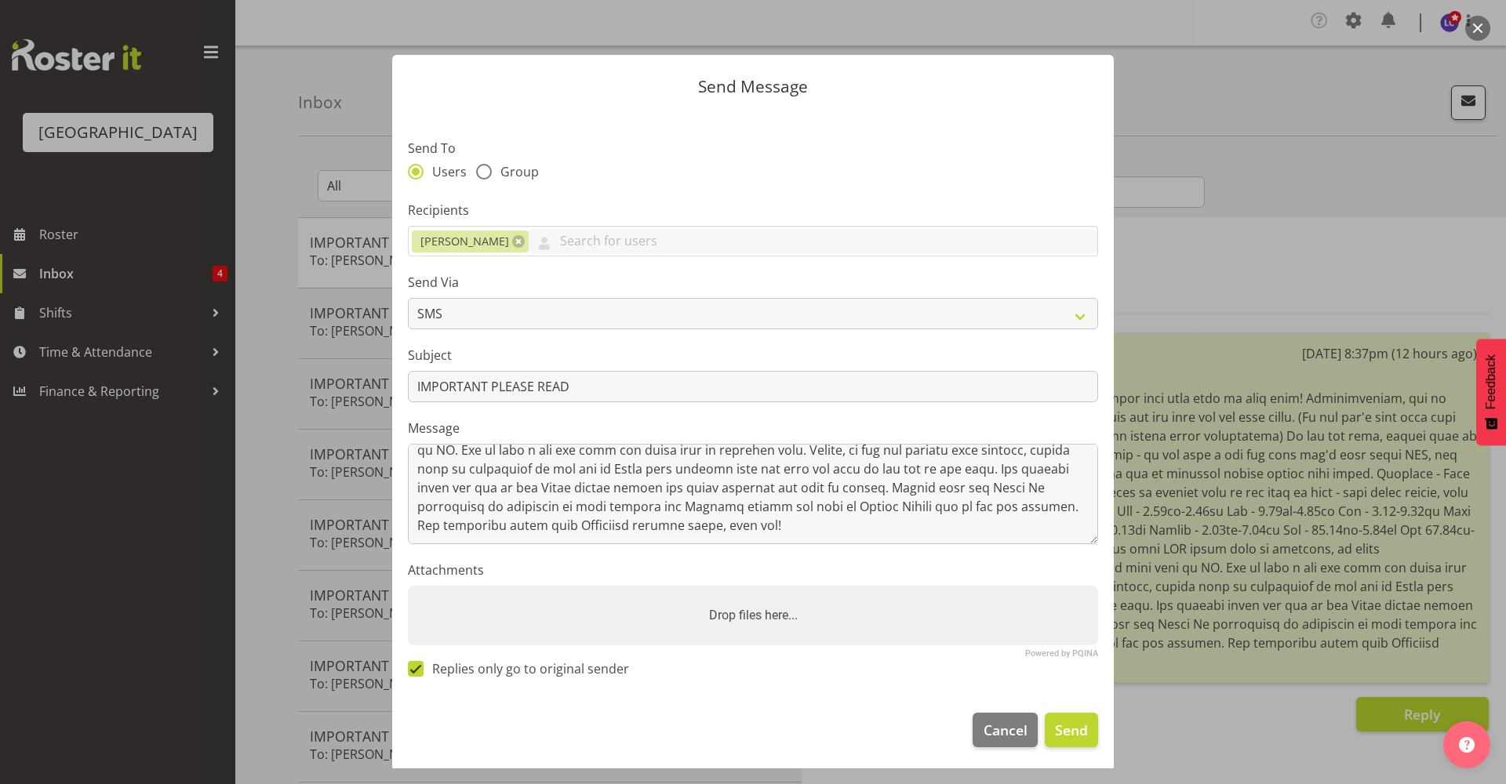
click at [740, 549] on section "Send To Users Group Recipients Jade Johnson Addison Robertson Ajay Smith Alesan…" at bounding box center [753, 405] width 722 height 588
click at [1056, 724] on span "Send" at bounding box center [1071, 730] width 33 height 20
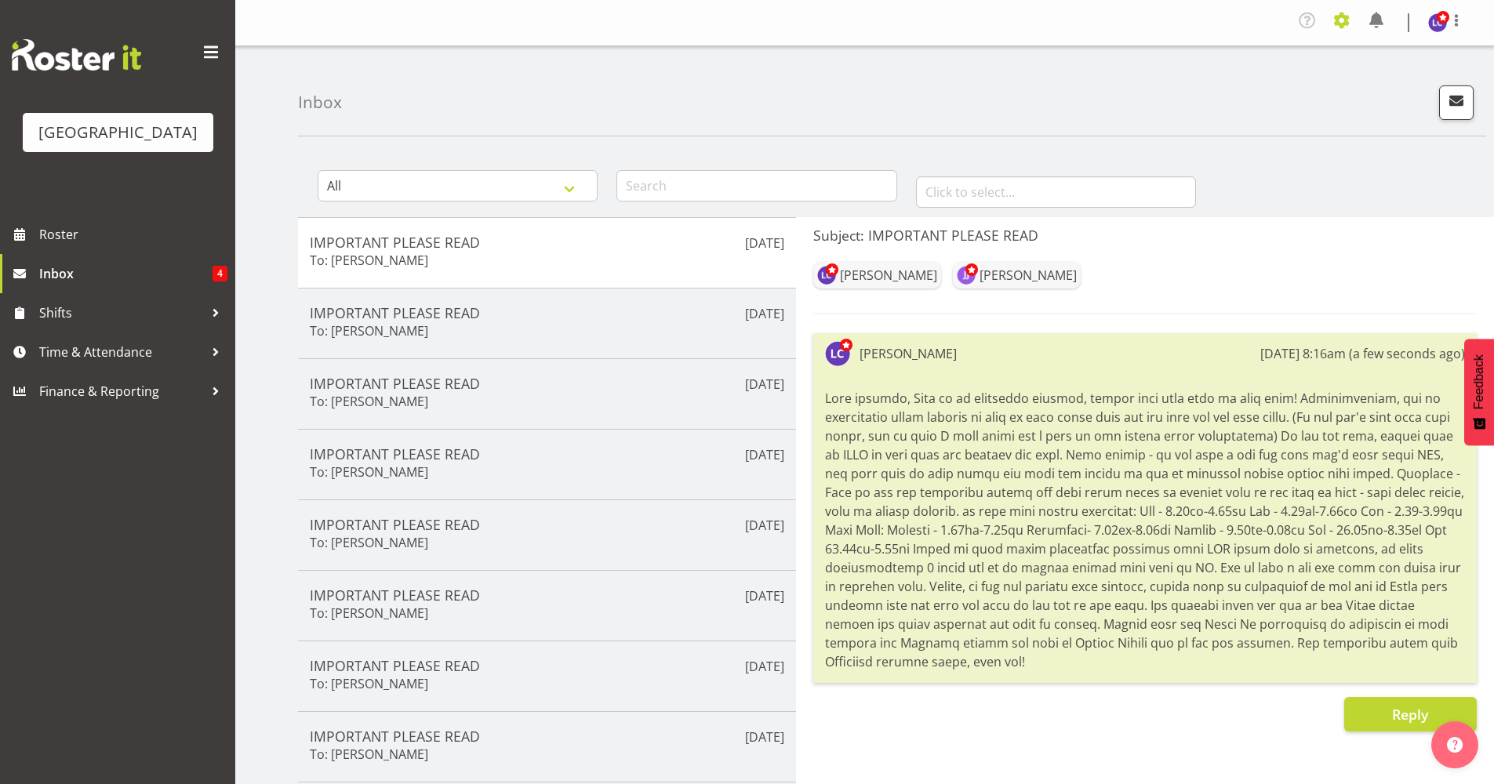
click at [1336, 20] on span at bounding box center [1342, 20] width 25 height 25
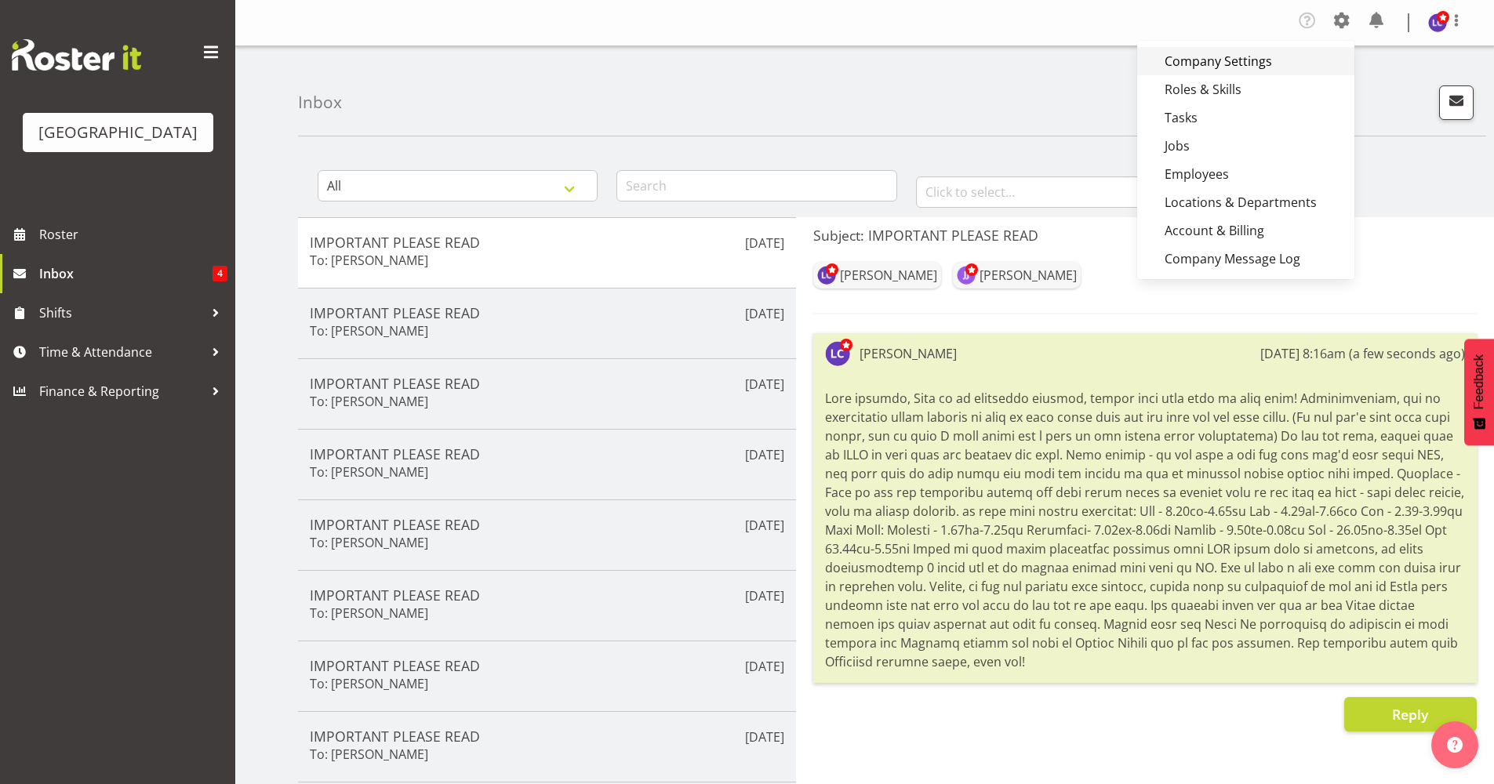
click at [1251, 60] on link "Company Settings" at bounding box center [1245, 61] width 217 height 28
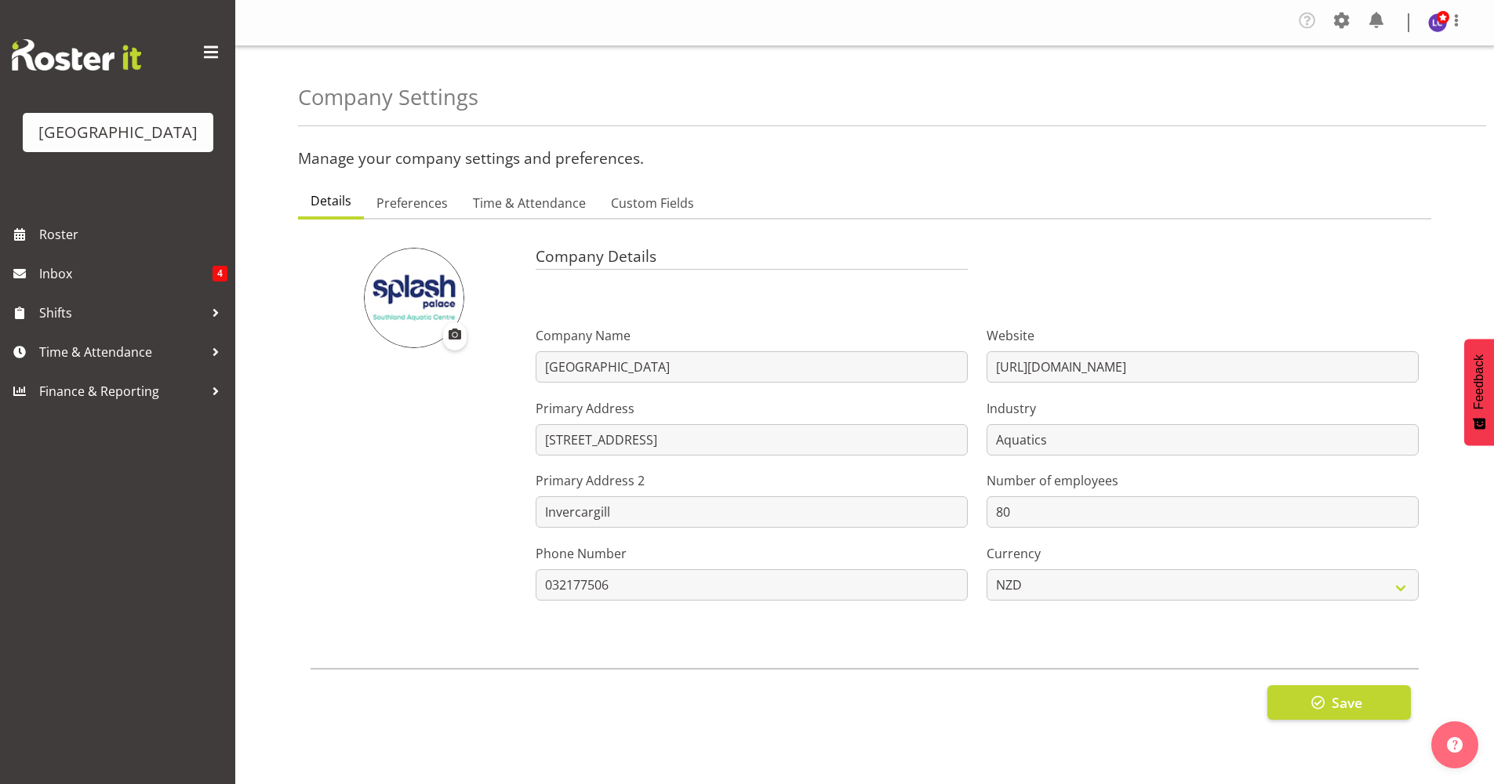
select select "monday"
select select "1_day_before"
click at [428, 209] on span "Preferences" at bounding box center [412, 203] width 71 height 19
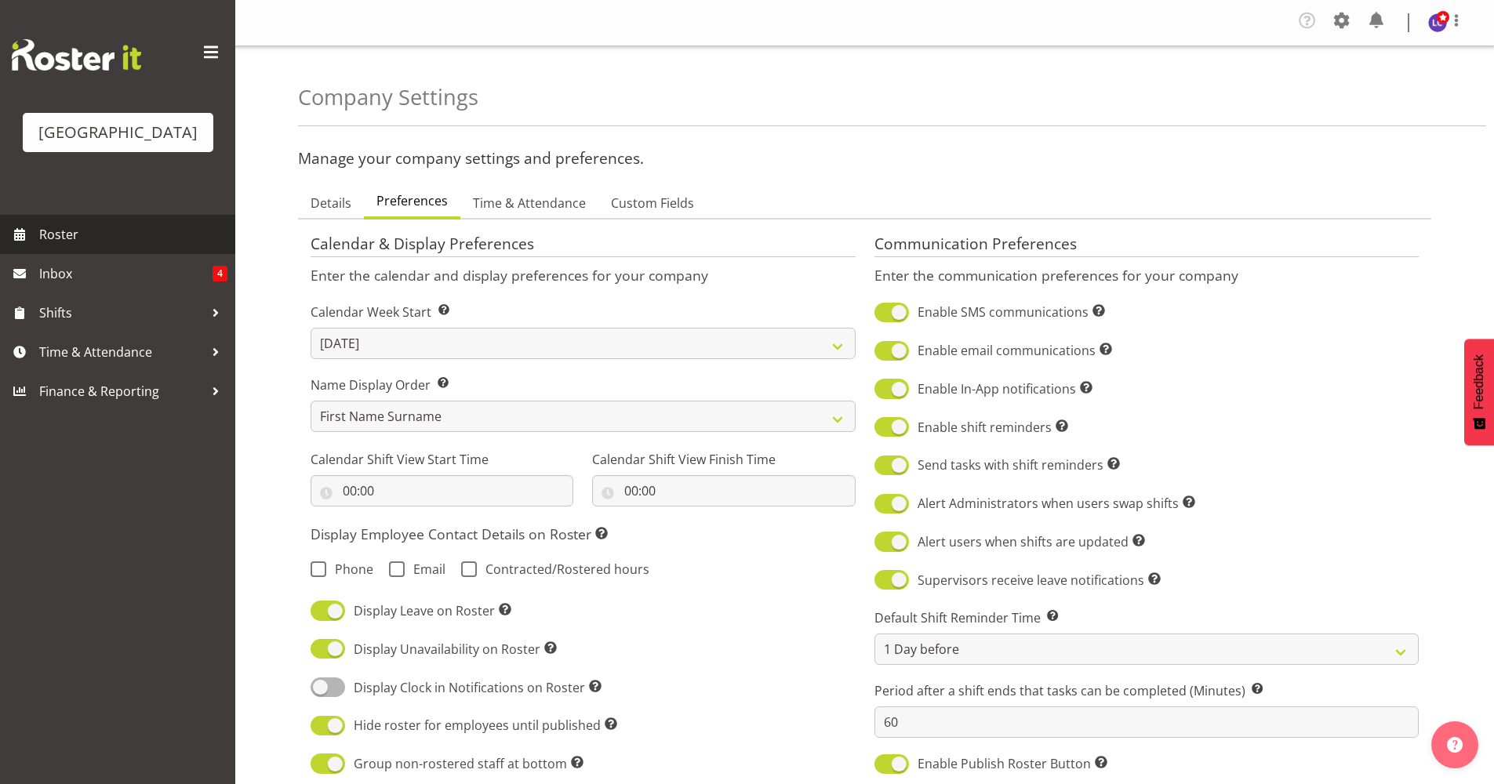
click at [60, 234] on span "Roster" at bounding box center [133, 235] width 188 height 24
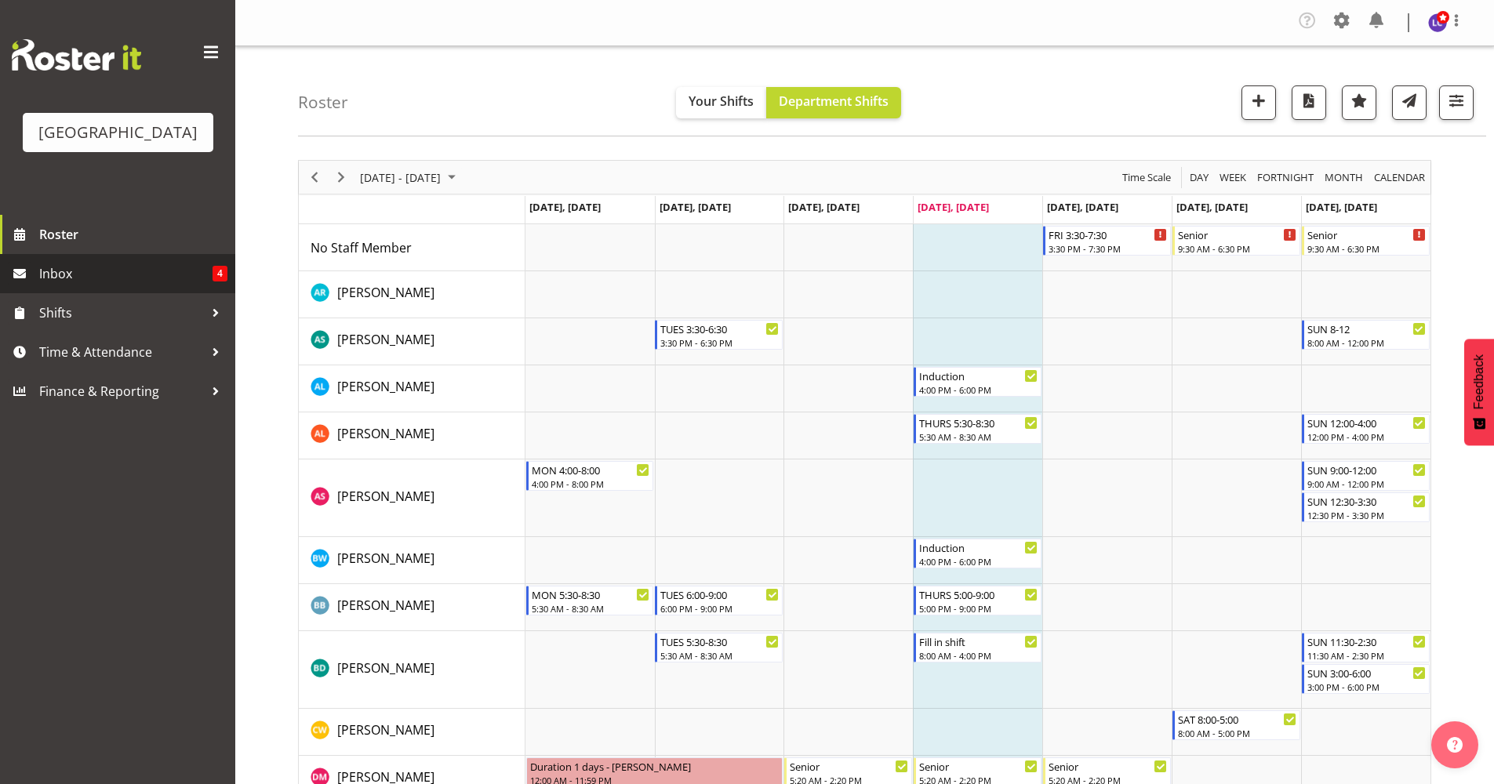
click at [71, 266] on span "Inbox" at bounding box center [125, 274] width 173 height 24
